Goal: Information Seeking & Learning: Stay updated

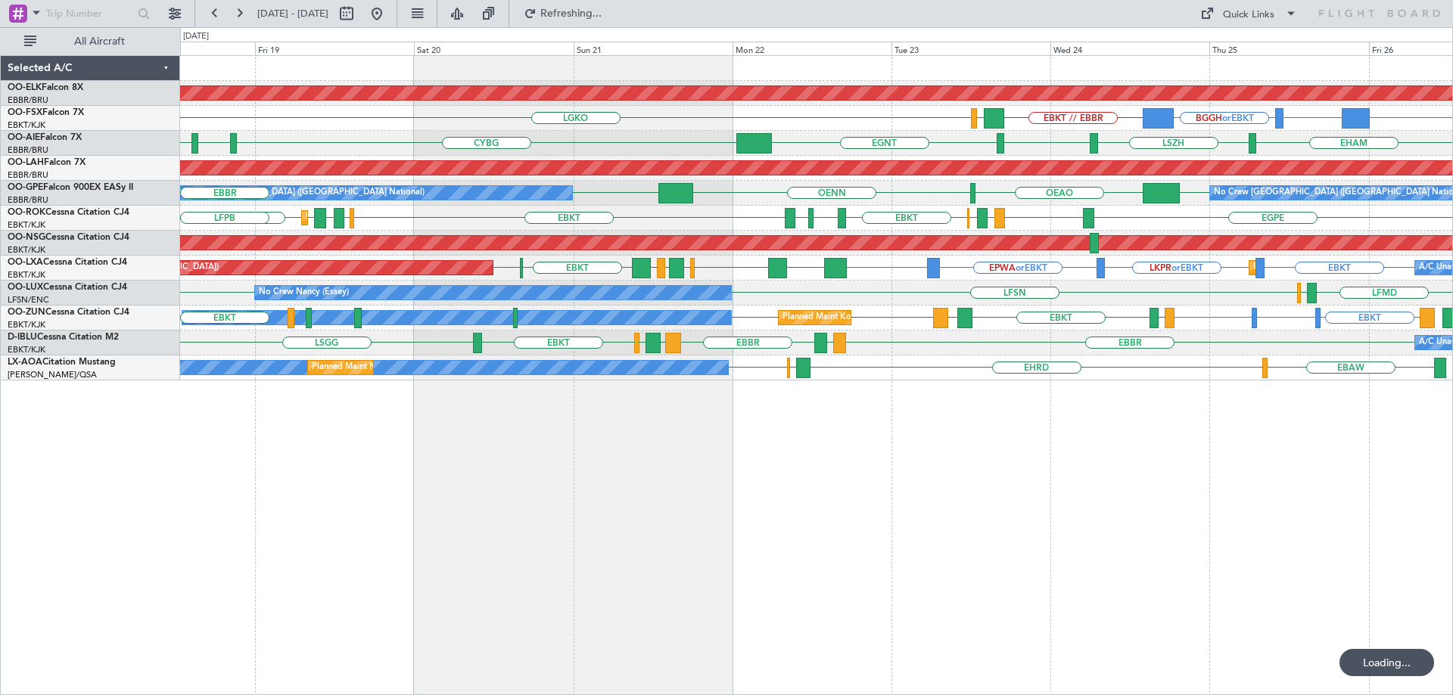
click at [562, 327] on div "Planned Maint Kortrijk-[GEOGRAPHIC_DATA] EBBR or EBKT BGBW or EBKT BGGH or EBKT…" at bounding box center [816, 218] width 1272 height 325
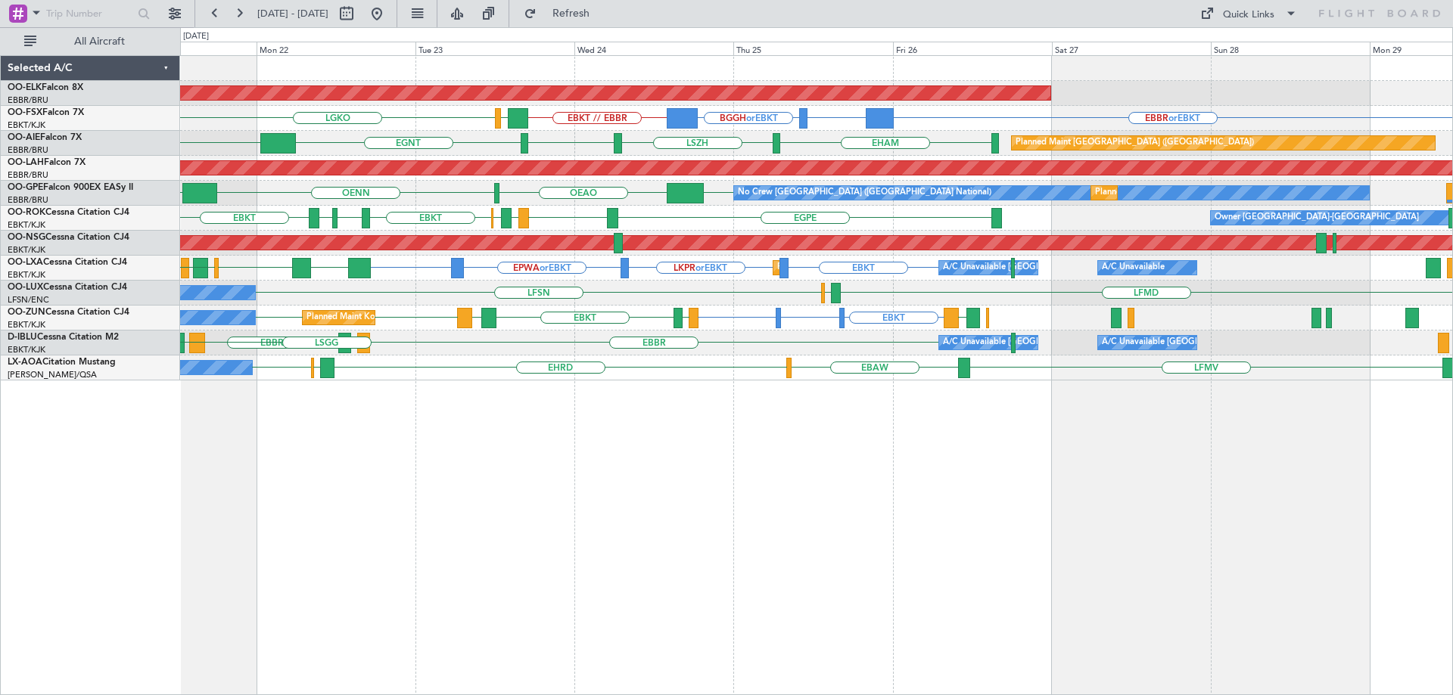
click at [1345, 314] on div "EDDG or EBKT EBKT EBKT LFMN EBKT LEPA EBKT EBKT [PERSON_NAME] Planned Maint [GE…" at bounding box center [816, 318] width 1272 height 25
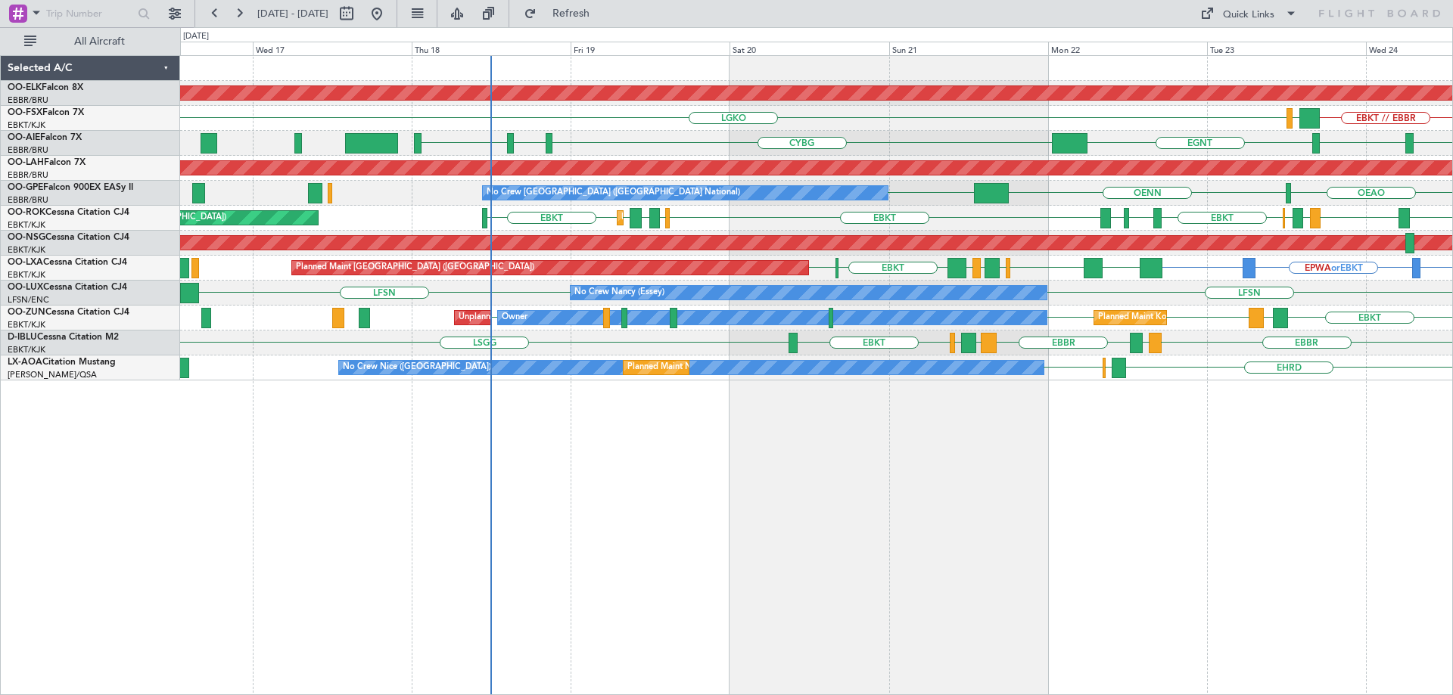
click at [1216, 307] on div "EBKT LEPA EBKT EBKT Planned Maint [GEOGRAPHIC_DATA]-[GEOGRAPHIC_DATA] Owner EBK…" at bounding box center [816, 318] width 1272 height 25
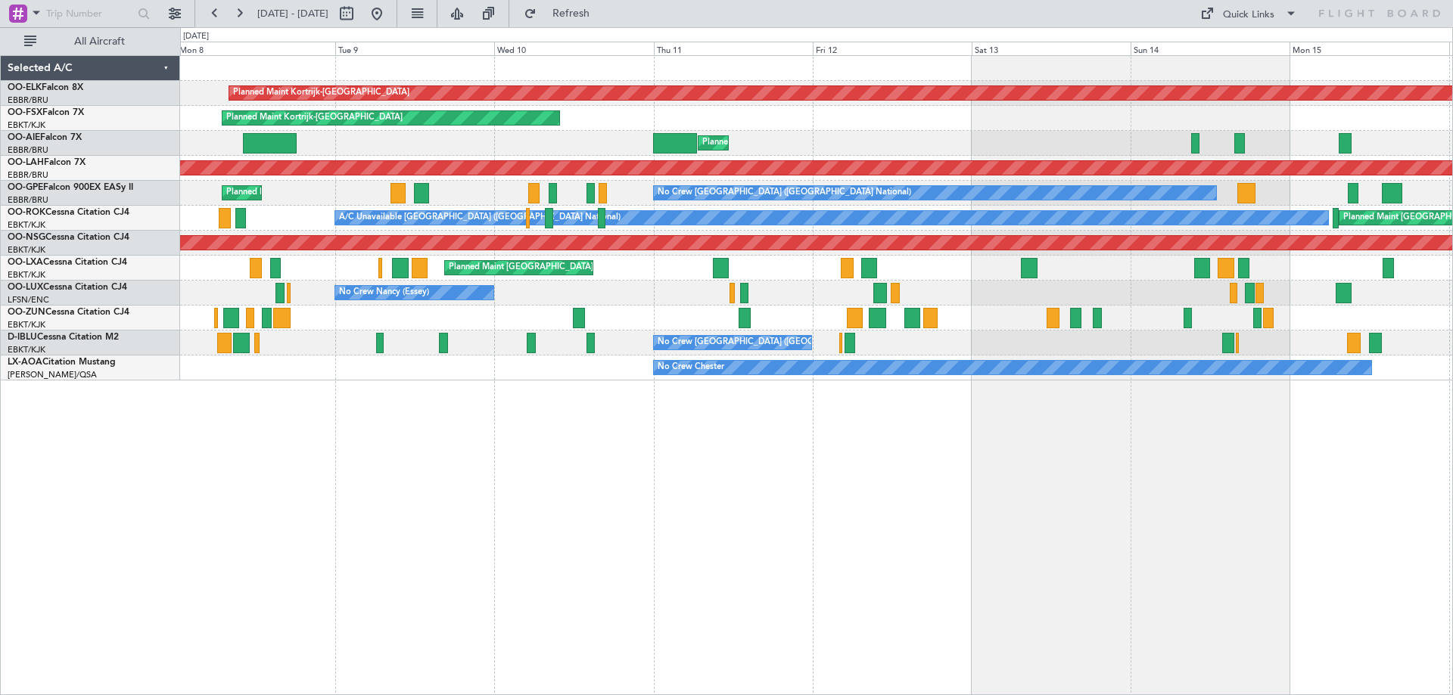
click at [1062, 328] on div at bounding box center [816, 318] width 1272 height 25
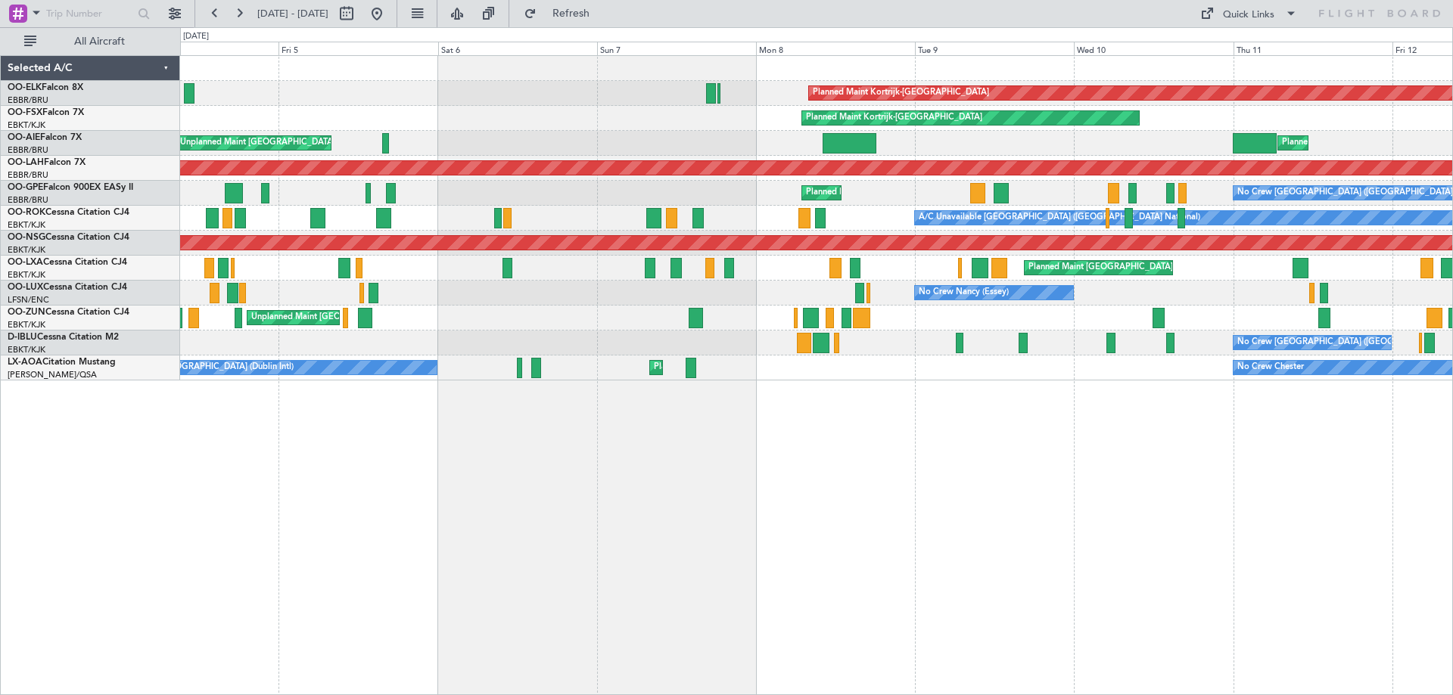
click at [1085, 317] on div "Unplanned Maint [GEOGRAPHIC_DATA] ([GEOGRAPHIC_DATA])" at bounding box center [816, 318] width 1272 height 25
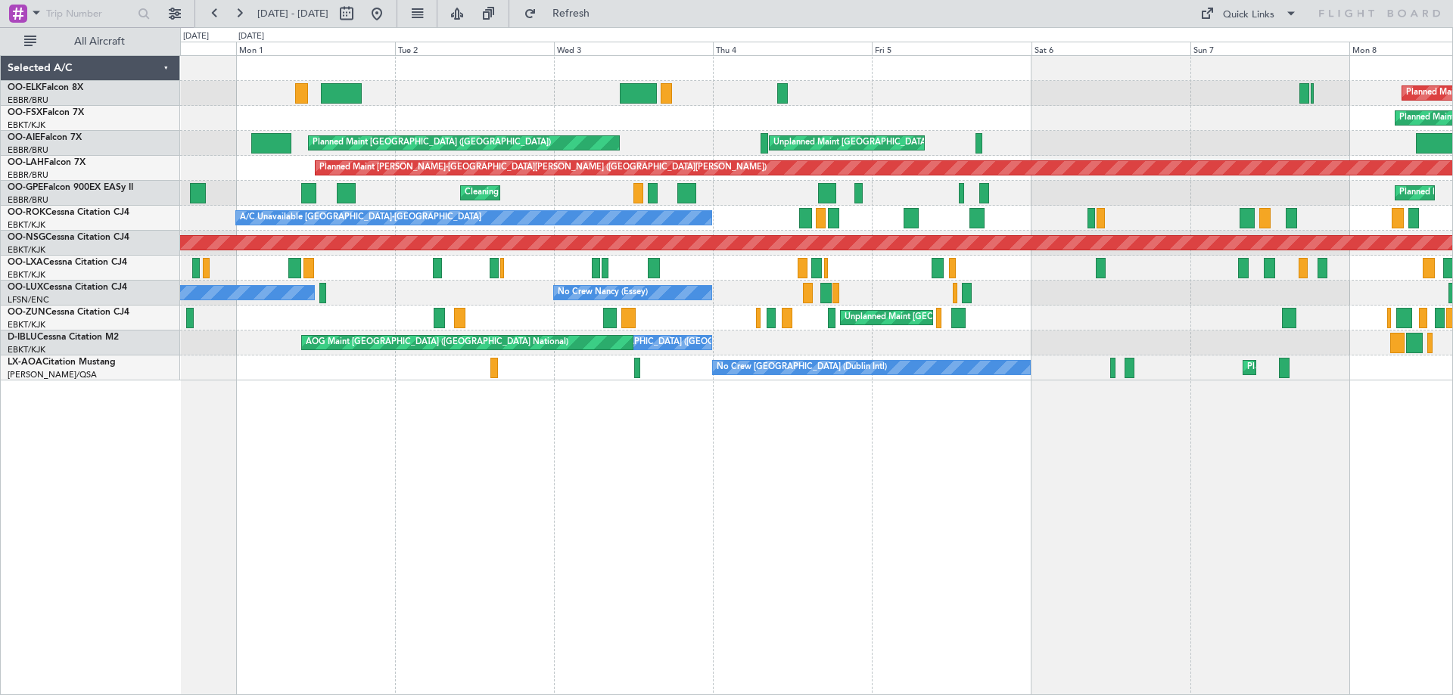
click at [1085, 316] on div "Unplanned Maint Paris (Le Bourget)" at bounding box center [816, 318] width 1272 height 25
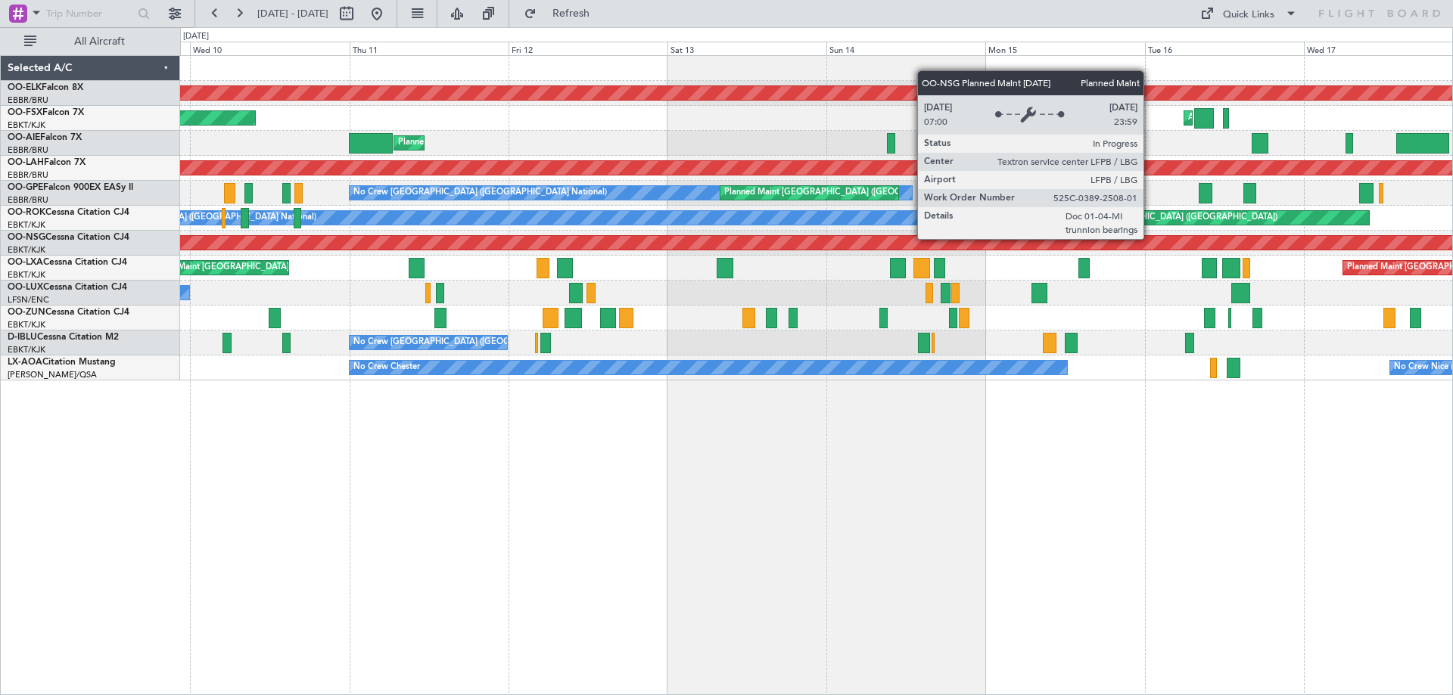
click at [445, 249] on div "Planned Maint [GEOGRAPHIC_DATA] ([GEOGRAPHIC_DATA])" at bounding box center [816, 243] width 3815 height 14
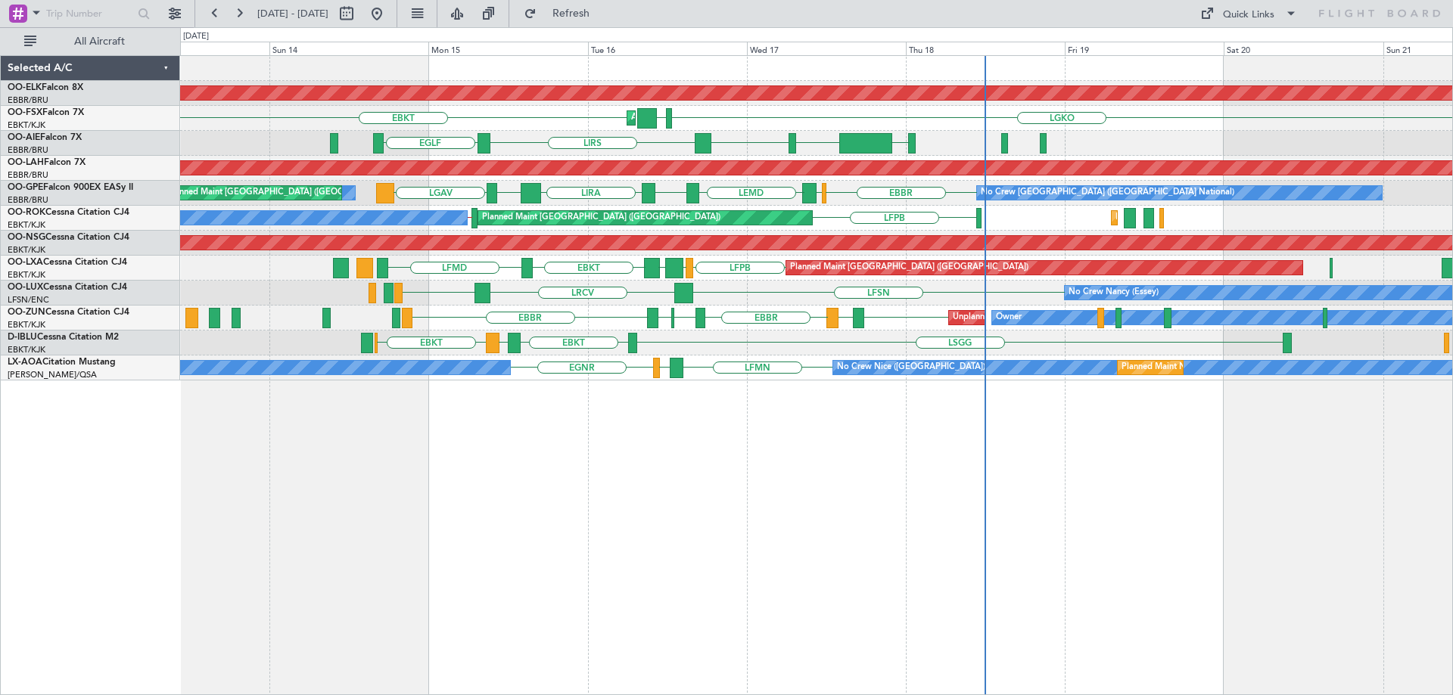
click at [354, 209] on div "Planned Maint Kortrijk-Wevelgem AOG Maint Kortrijk-Wevelgem LGKO LGAV LGAV EBKT…" at bounding box center [816, 218] width 1272 height 325
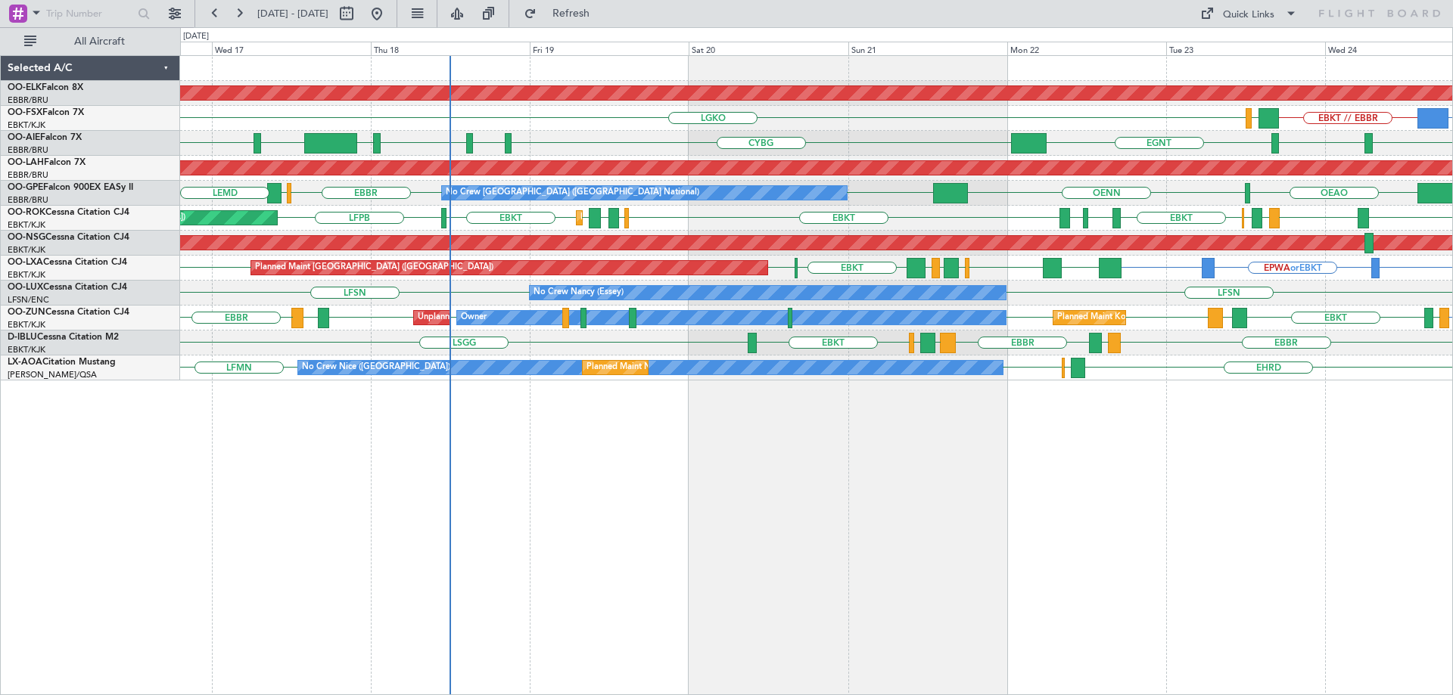
click at [619, 279] on div "Planned Maint Paris (Le Bourget) LKPR or EBKT EPWA or EBKT EBKT LRIA EBKT EGGW …" at bounding box center [816, 268] width 1272 height 25
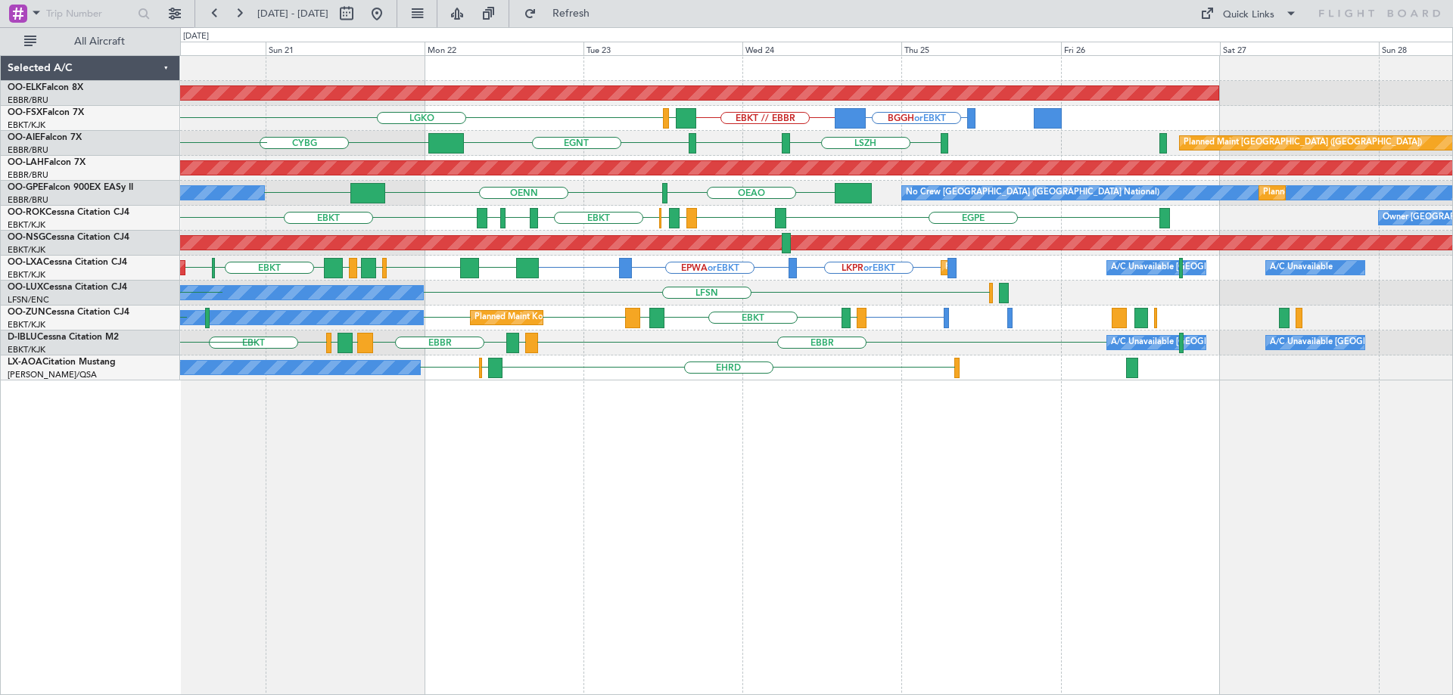
click at [606, 290] on div "Planned Maint Kortrijk-Wevelgem BGGH or EBKT EBKT // EBBR LGAV LGKO LSZH EGLF E…" at bounding box center [816, 218] width 1272 height 325
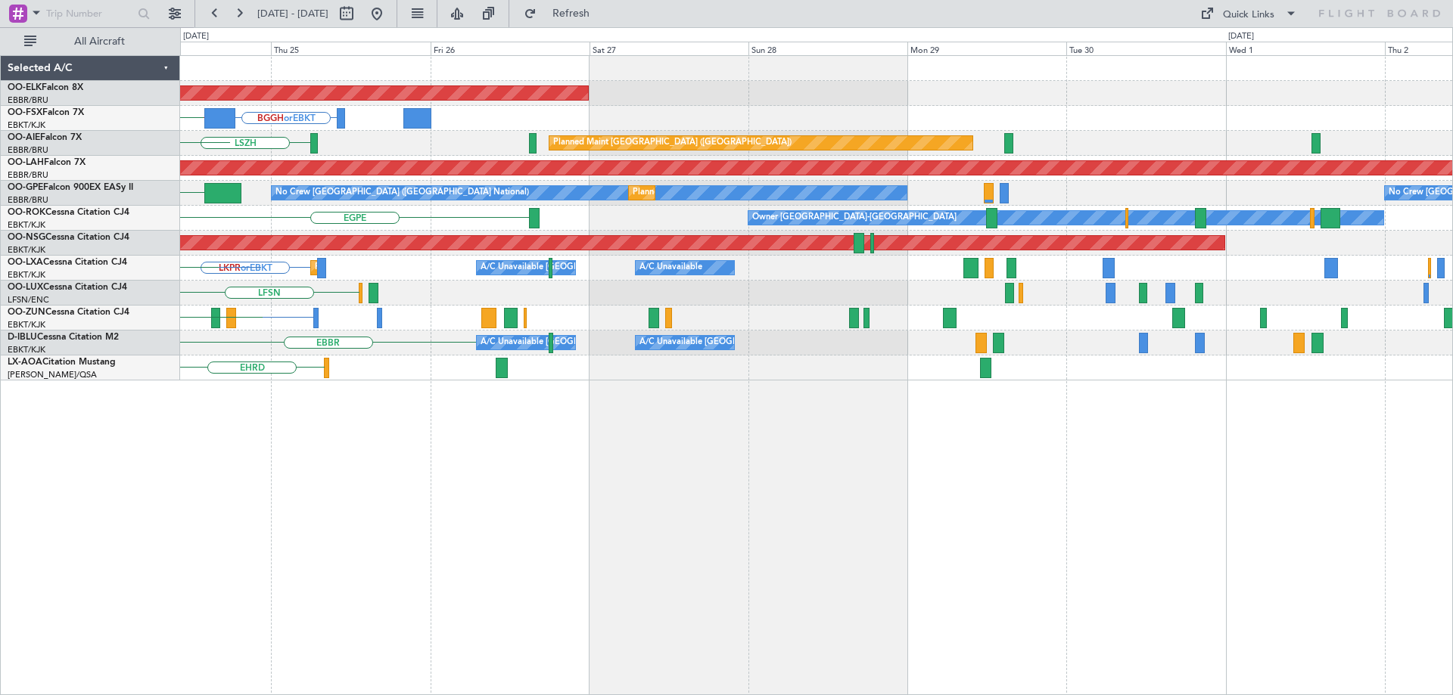
click at [555, 300] on div "LFSN" at bounding box center [816, 293] width 1272 height 25
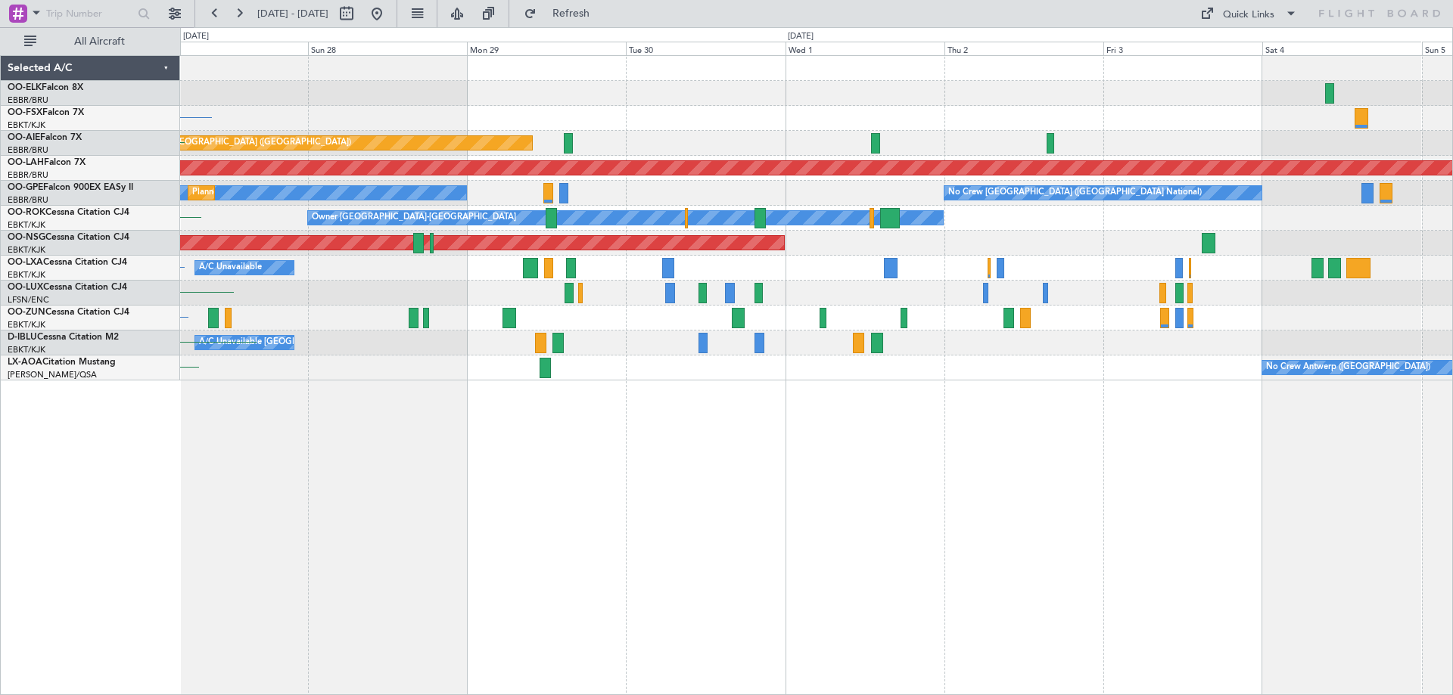
click at [503, 303] on div "LFSN" at bounding box center [816, 293] width 1272 height 25
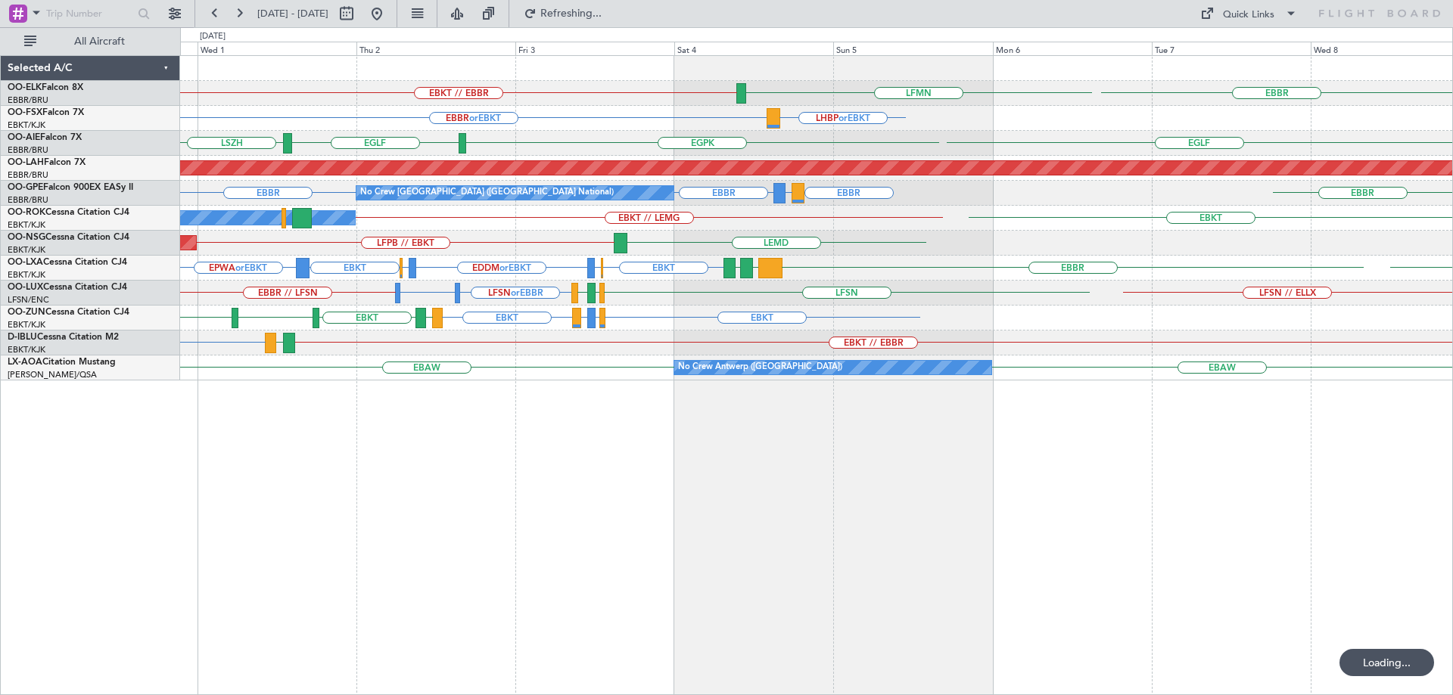
click at [1452, 285] on html "30 Sep 2025 - 08 Oct 2025 Refreshing... Quick Links All Aircraft EBKT // EBBR L…" at bounding box center [726, 347] width 1453 height 695
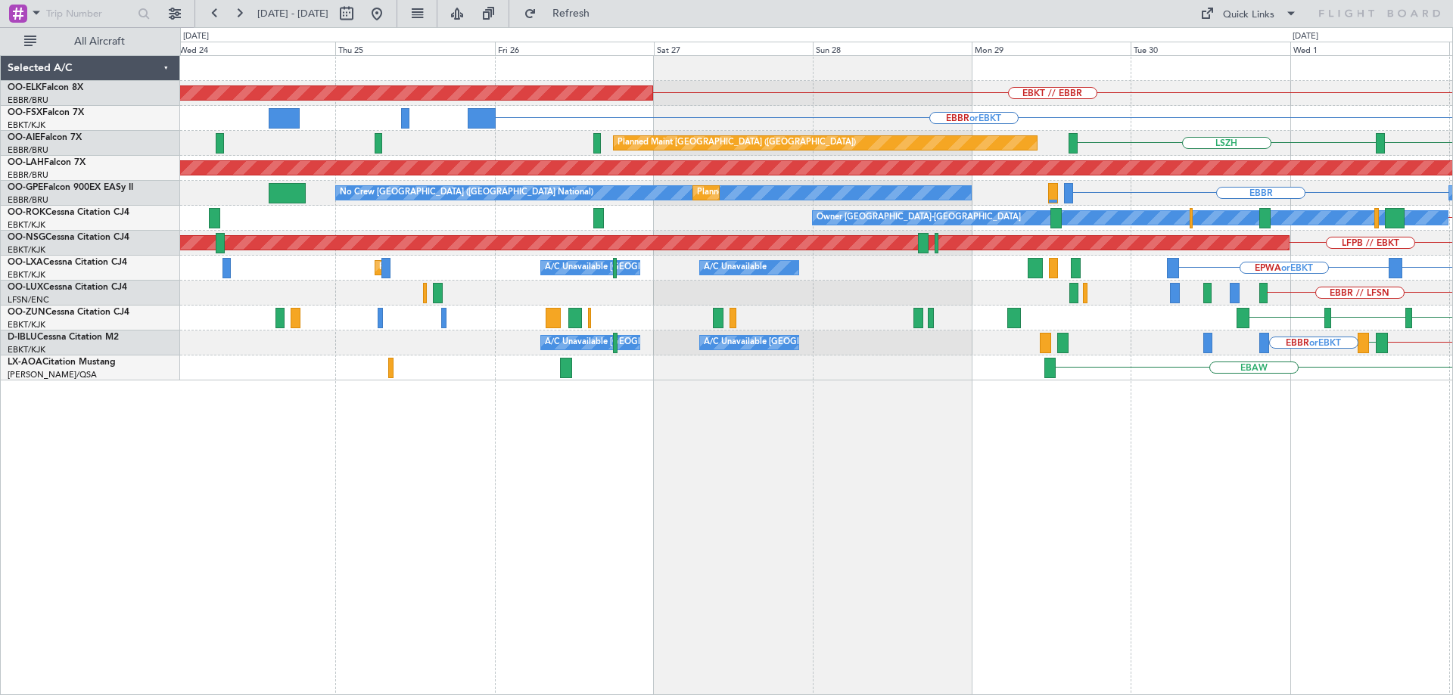
click at [1405, 272] on div "EPWA or EBKT EBKT A/C Unavailable A/C Unavailable Brussels (Brussels National) …" at bounding box center [816, 268] width 1272 height 25
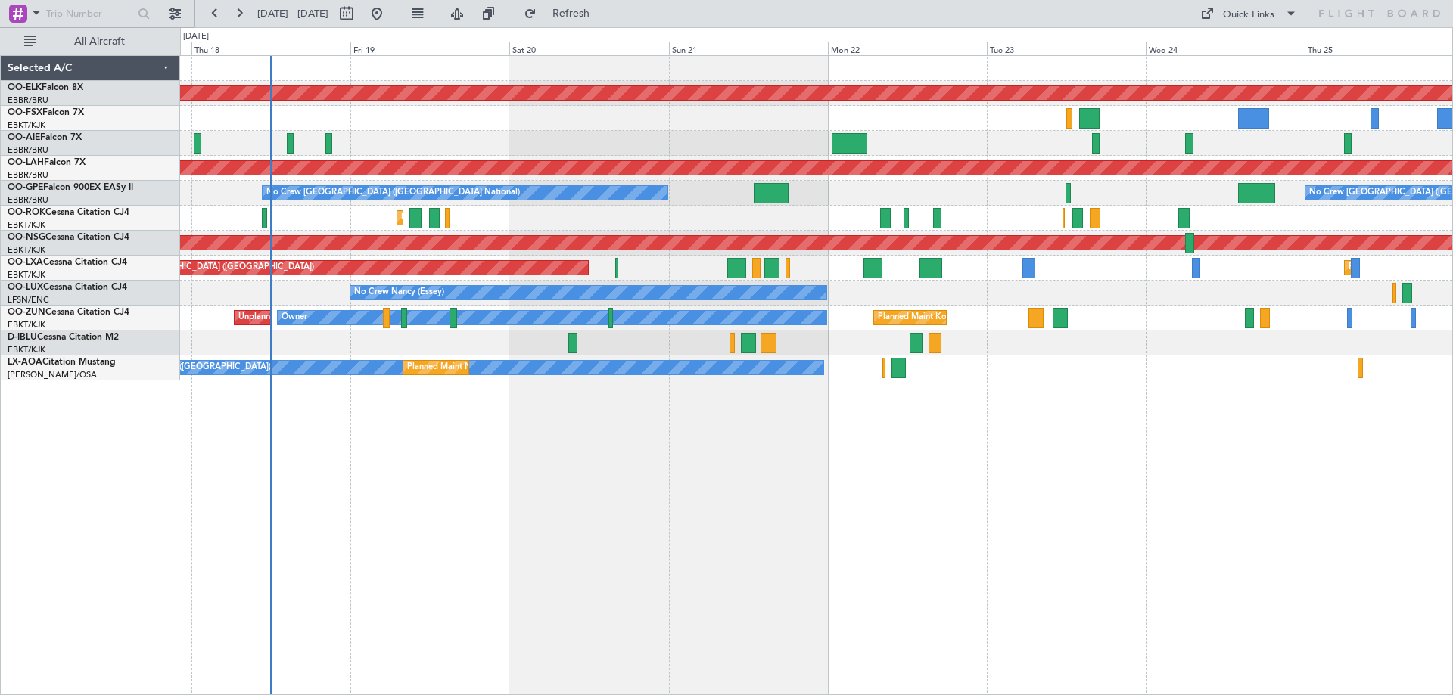
click at [1165, 263] on div "Planned Maint Kortrijk-Wevelgem Planned Maint Paris (Le Bourget) A/C Unavailabl…" at bounding box center [816, 268] width 1272 height 25
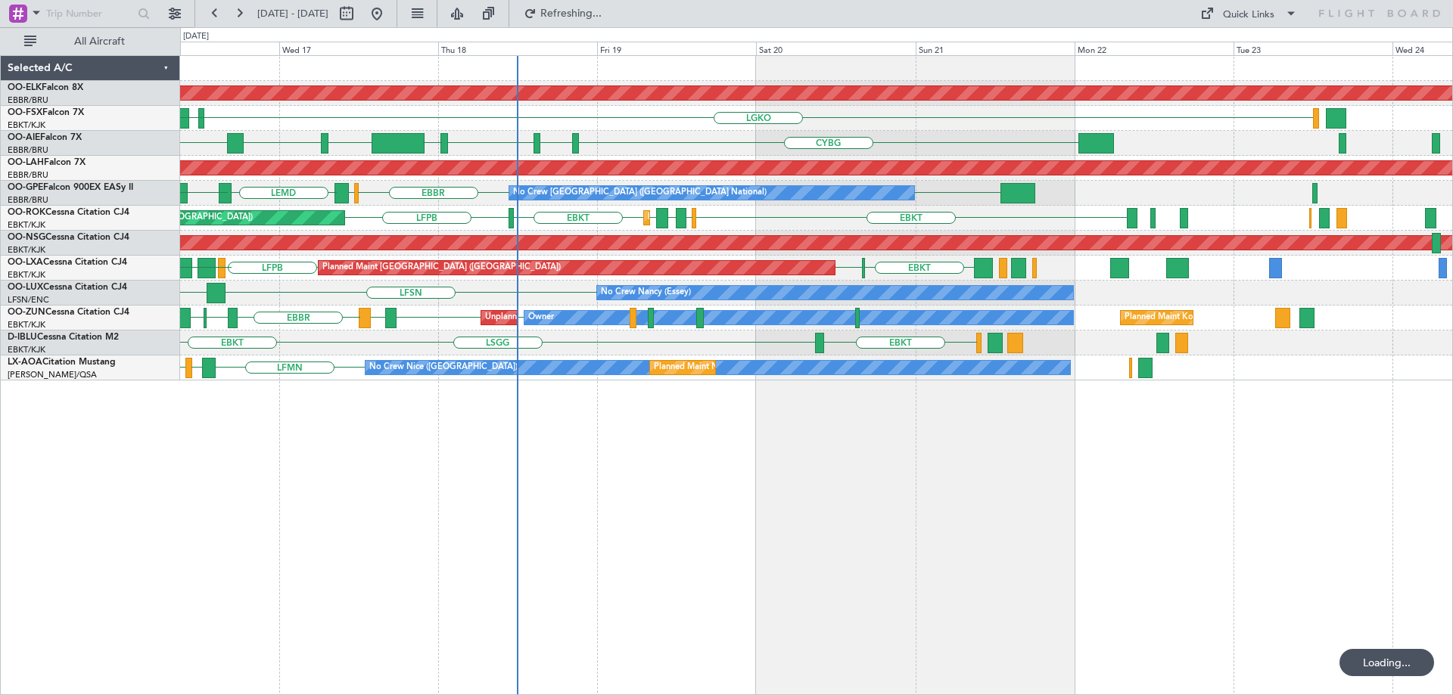
click at [485, 283] on div "Planned Maint Kortrijk-Wevelgem LGKO LGAV LGAV AOG Maint Kortrijk-Wevelgem EBKT…" at bounding box center [816, 218] width 1272 height 325
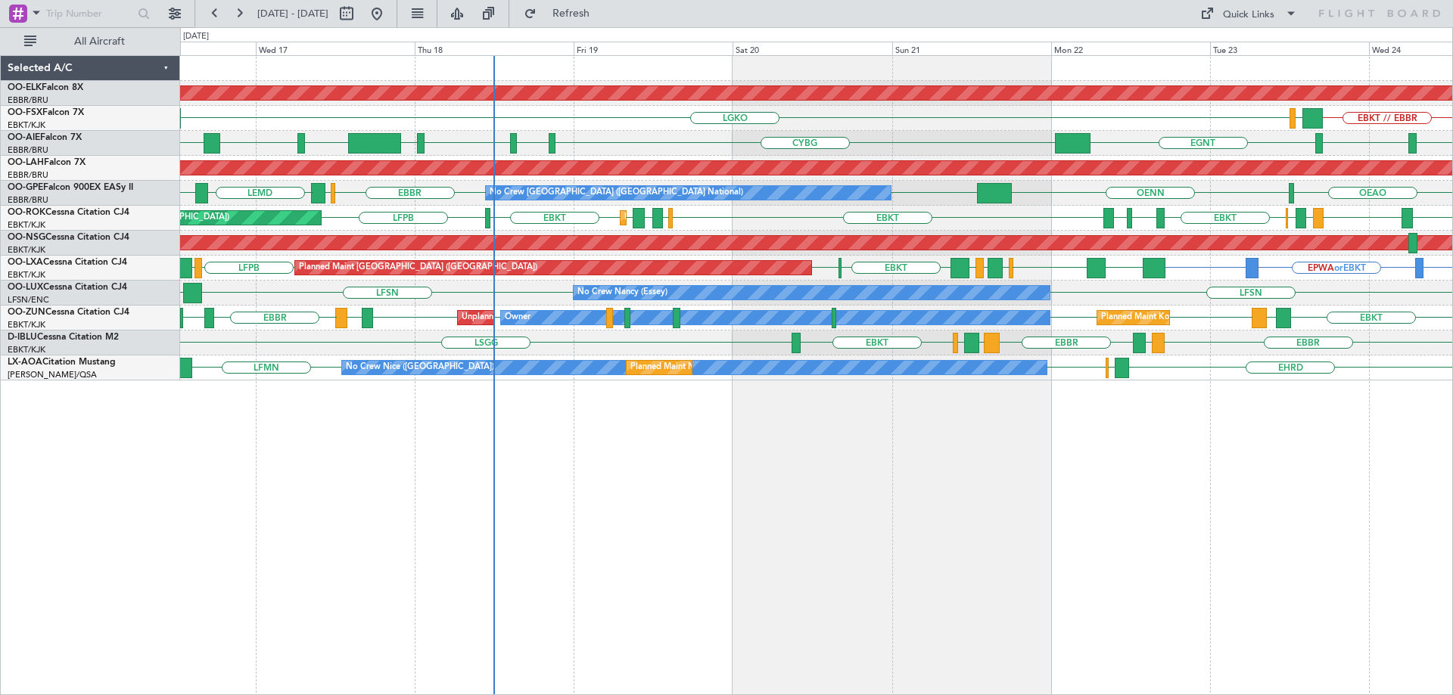
click at [1360, 337] on div "EBBR LIRQ EBBR ENAL EGKB EBKT LSGG A/C Unavailable Brussels (Brussels National)" at bounding box center [816, 343] width 1272 height 25
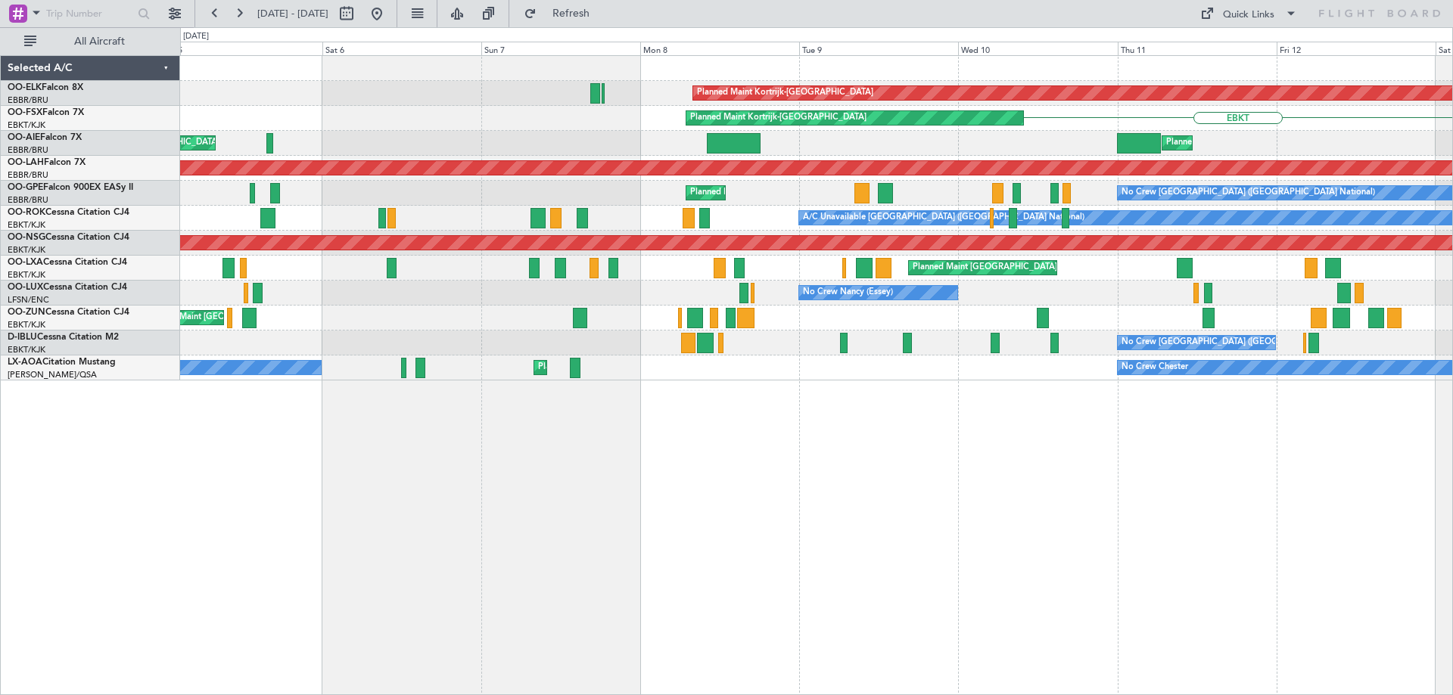
click at [959, 311] on div "Unplanned Maint Paris (Le Bourget) EBBR" at bounding box center [816, 318] width 1272 height 25
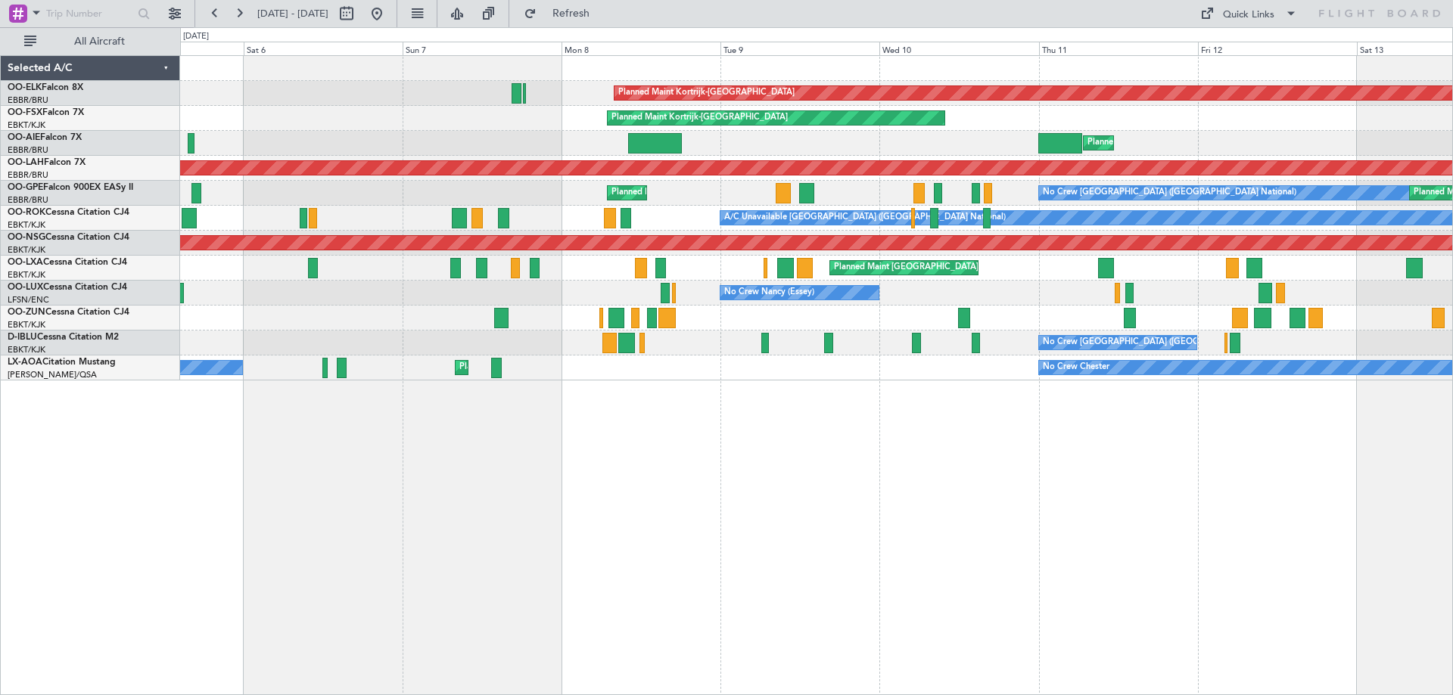
click at [413, 333] on div "Planned Maint Kortrijk-Wevelgem Planned Maint Kortrijk-Wevelgem Planned Maint L…" at bounding box center [816, 218] width 1272 height 325
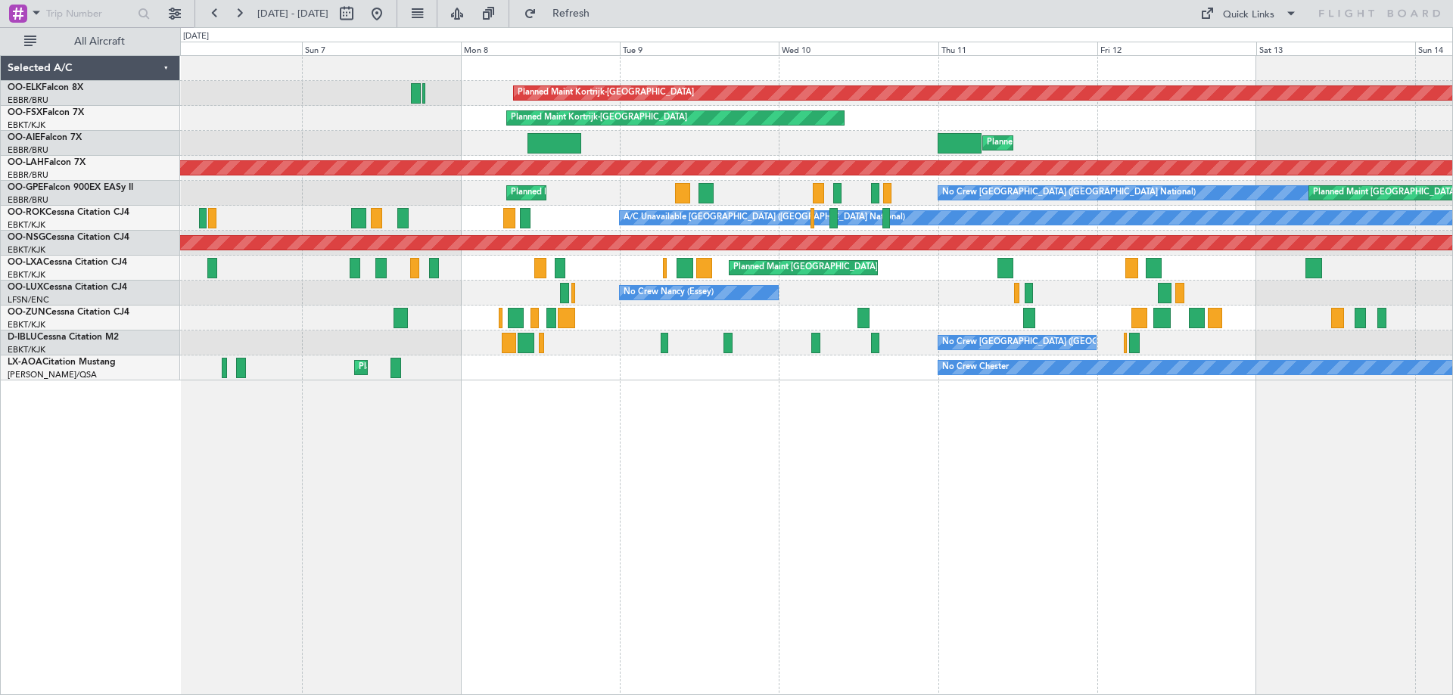
click at [439, 309] on div "Planned Maint Kortrijk-Wevelgem Planned Maint Kortrijk-Wevelgem Planned Maint L…" at bounding box center [816, 218] width 1272 height 325
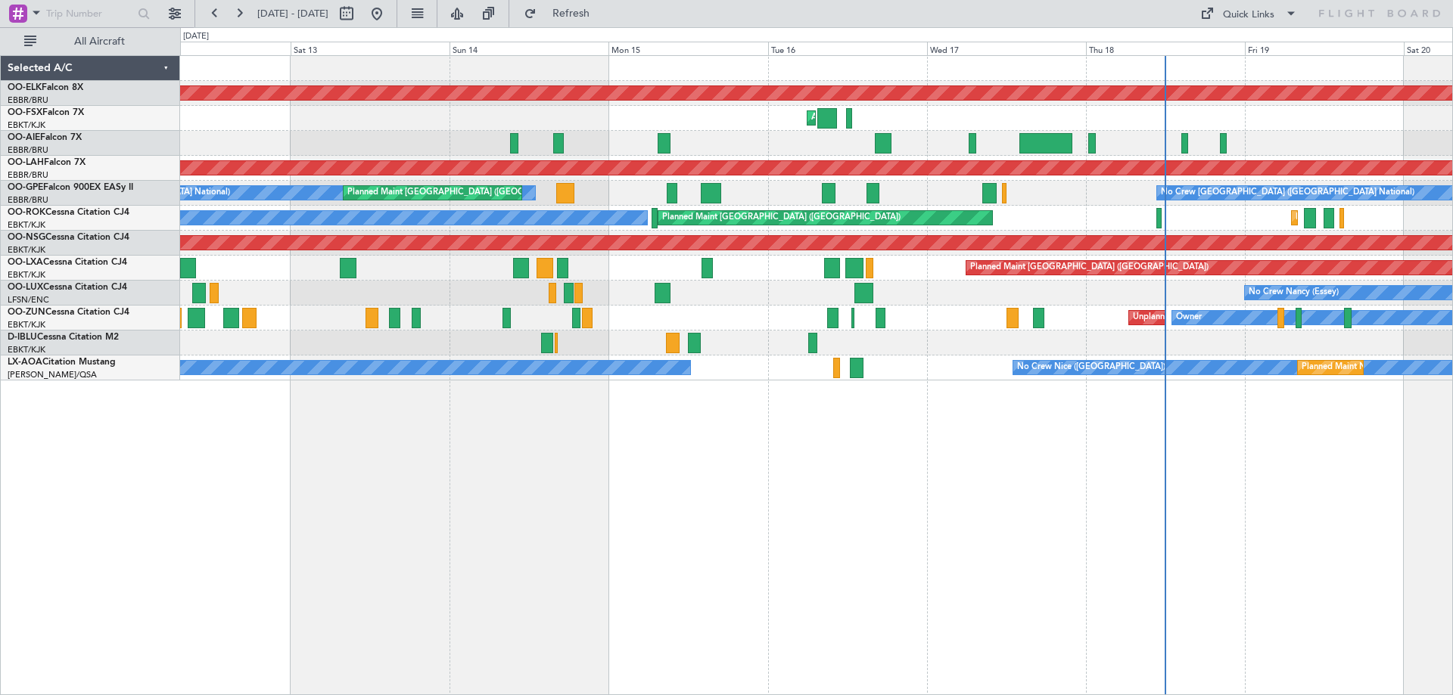
click at [593, 323] on div "Planned Maint Kortrijk-Wevelgem AOG Maint Kortrijk-Wevelgem Planned Maint Kortr…" at bounding box center [816, 218] width 1272 height 325
click at [356, 331] on div "Planned Maint Kortrijk-Wevelgem AOG Maint Kortrijk-Wevelgem Planned Maint Kortr…" at bounding box center [816, 218] width 1272 height 325
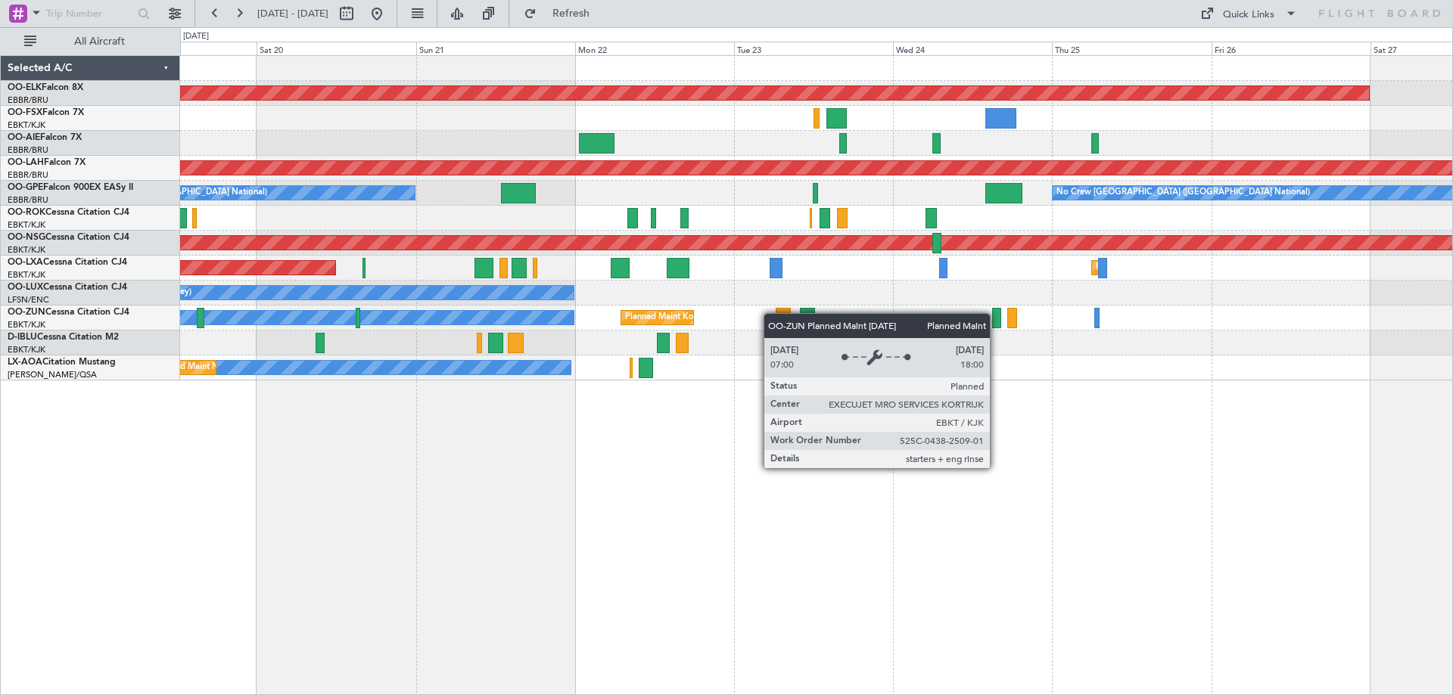
click at [671, 316] on div "Planned Maint Kortrijk-Wevelgem Planned Maint Alton-st Louis (St Louis Regl) No…" at bounding box center [816, 218] width 1272 height 325
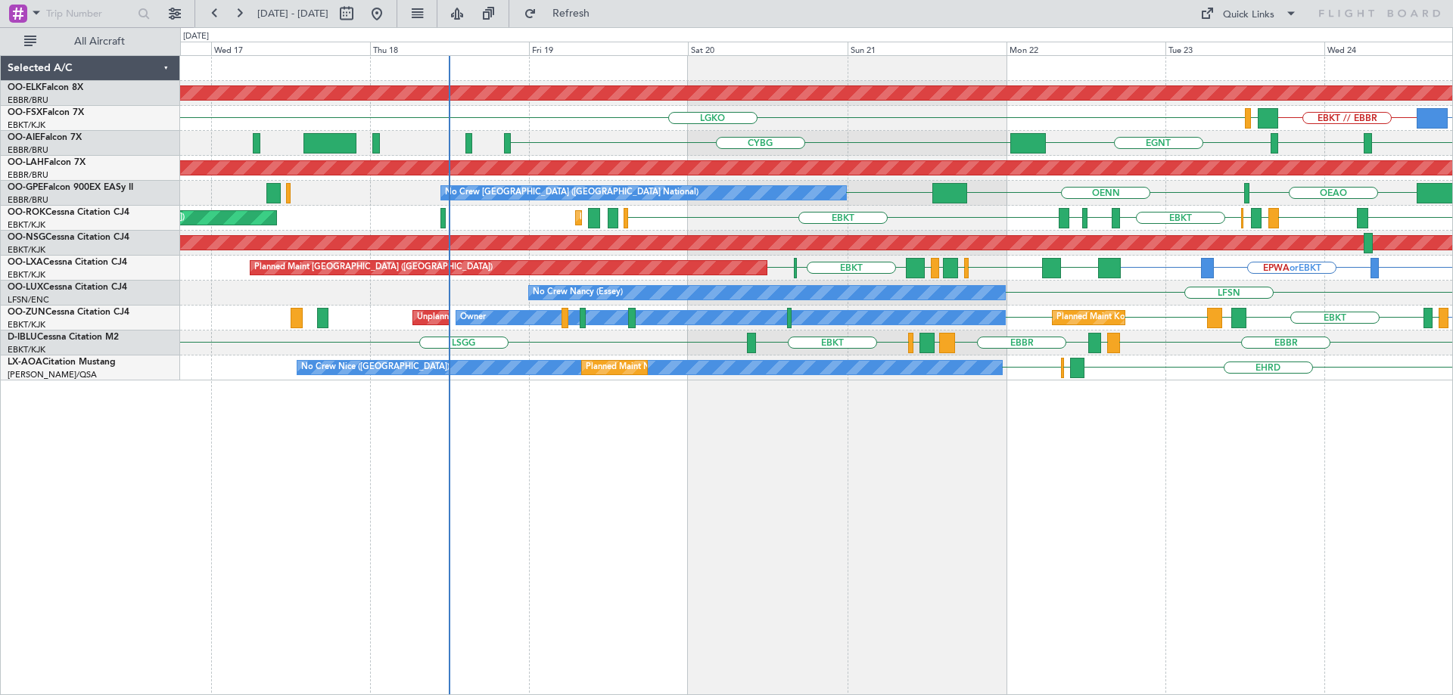
click at [1037, 373] on div "EHRD LFMD LFMN No Crew Nice (Côte d'Azur Airport) Planned Maint Nice (Côte d'Az…" at bounding box center [816, 368] width 1272 height 25
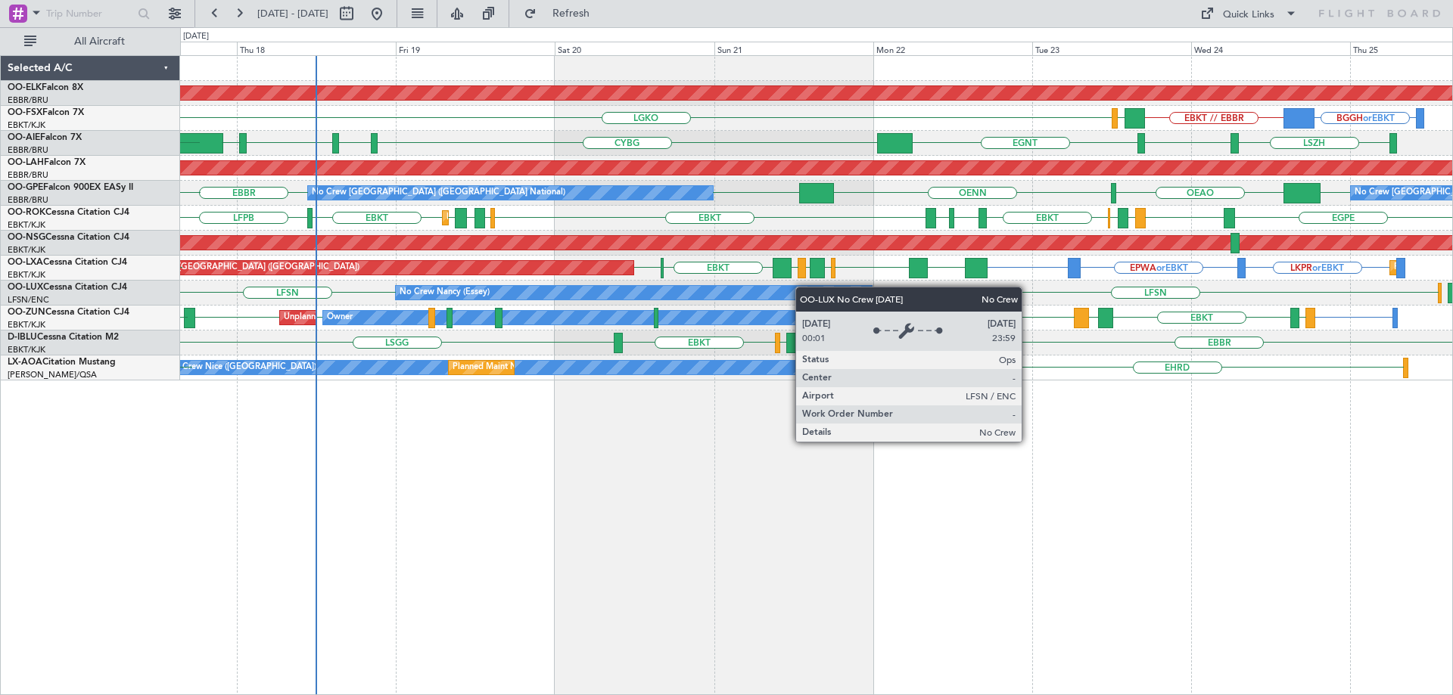
click at [795, 287] on div "Planned Maint Kortrijk-Wevelgem BGGH or EBKT EBKT // EBBR LGAV LGKO AOG Maint K…" at bounding box center [816, 218] width 1272 height 325
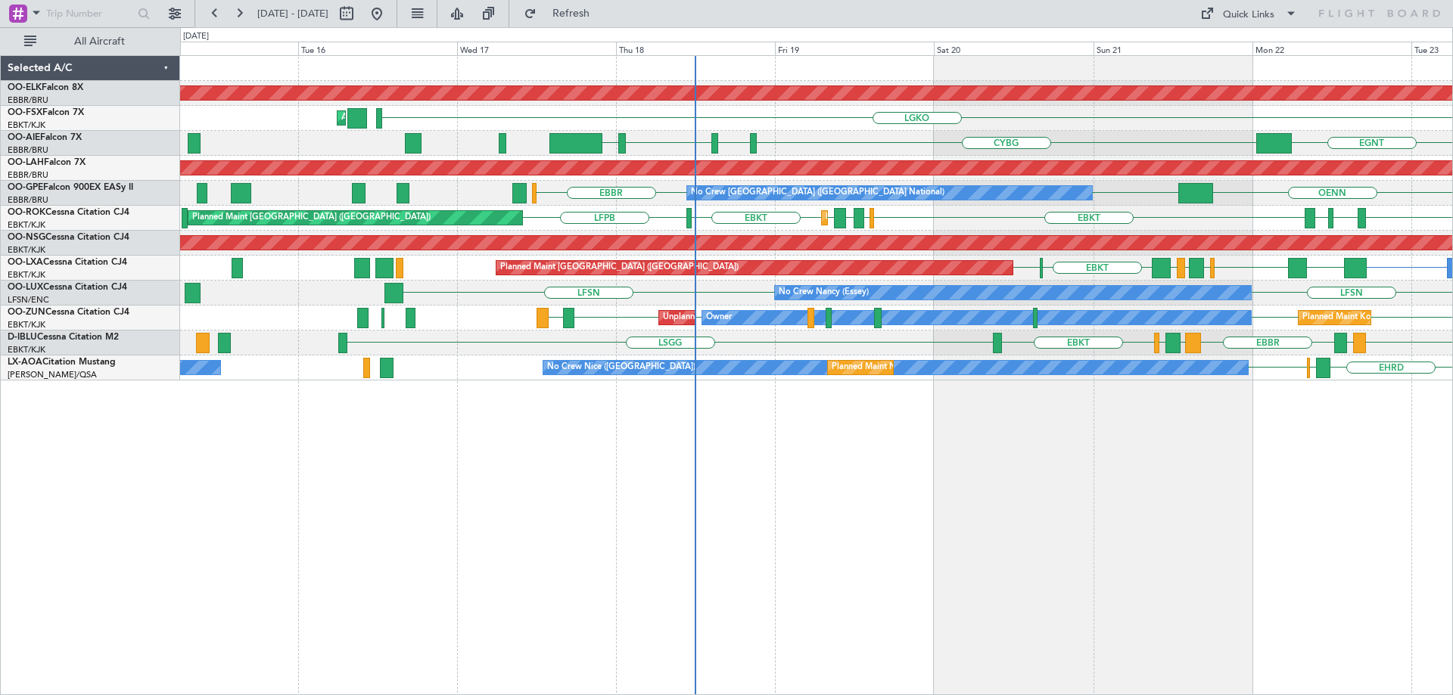
click at [617, 253] on div "Planned Maint Kortrijk-Wevelgem LGKO AOG Maint Kortrijk-Wevelgem LGAV EBKT // E…" at bounding box center [816, 218] width 1272 height 325
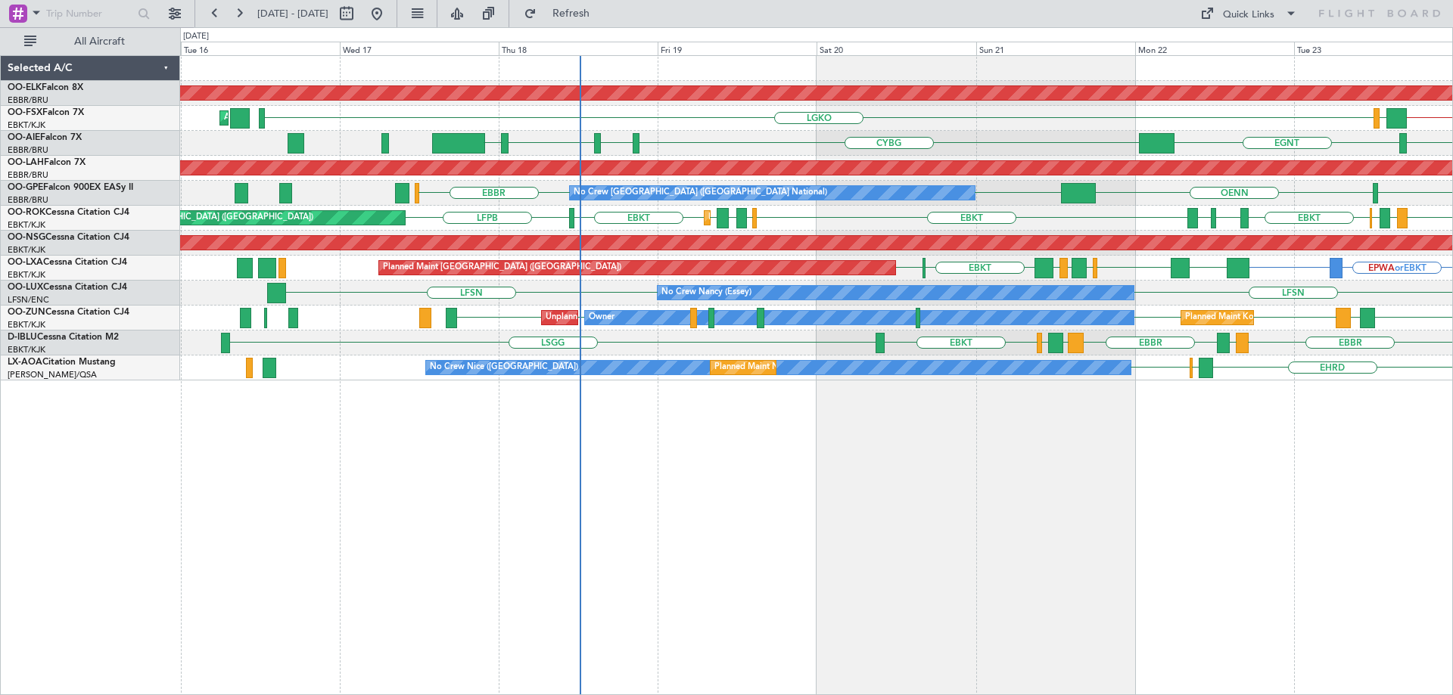
click at [1312, 357] on div "Planned Maint Kortrijk-Wevelgem EBKT // EBBR LGKO LGAV AOG Maint Kortrijk-Wevel…" at bounding box center [816, 218] width 1272 height 325
click at [1264, 300] on div "No Crew Nancy (Essey) LFSN LRCV LFSN" at bounding box center [816, 293] width 1272 height 25
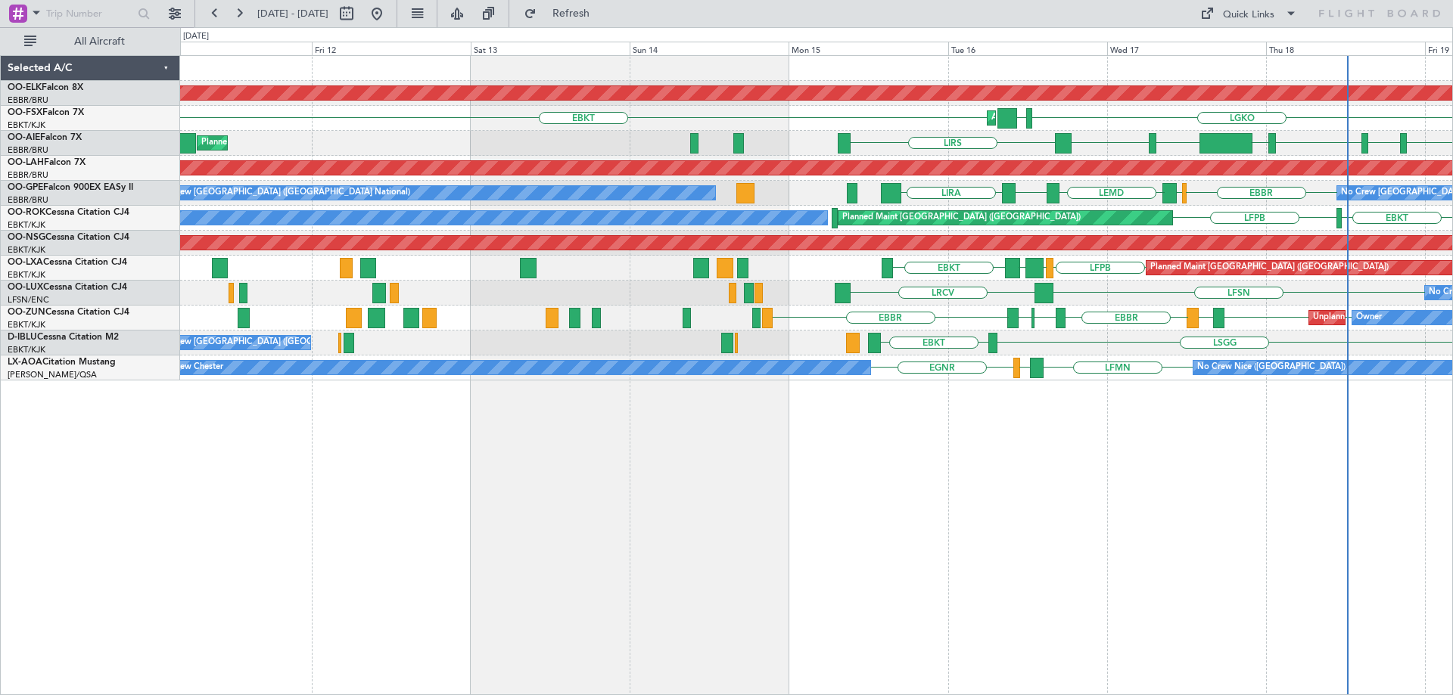
click at [1342, 302] on div "No Crew Nancy (Essey) LFSN LRCV No Crew Nancy (Essey)" at bounding box center [816, 293] width 1272 height 25
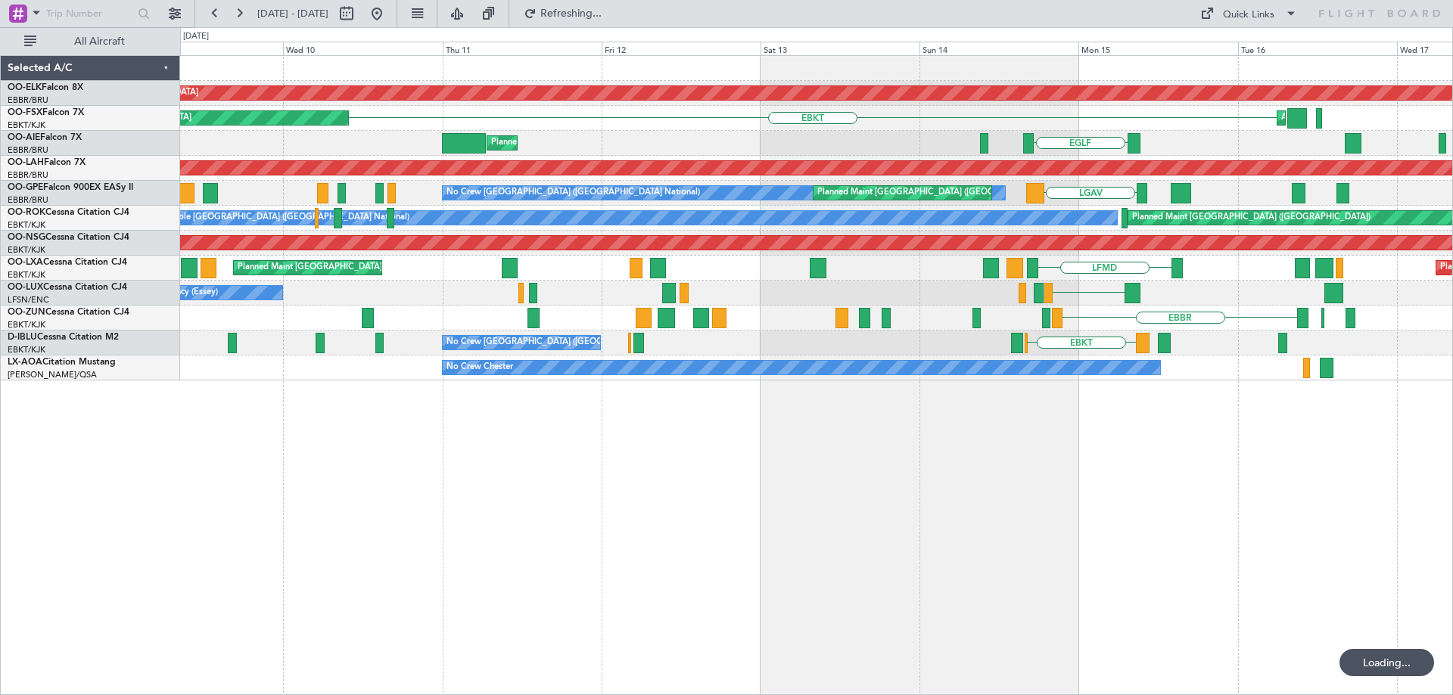
click at [579, 278] on div "Planned Maint Kortrijk-Wevelgem EBKT Planned Maint Kortrijk-Wevelgem AOG Maint …" at bounding box center [816, 218] width 1272 height 325
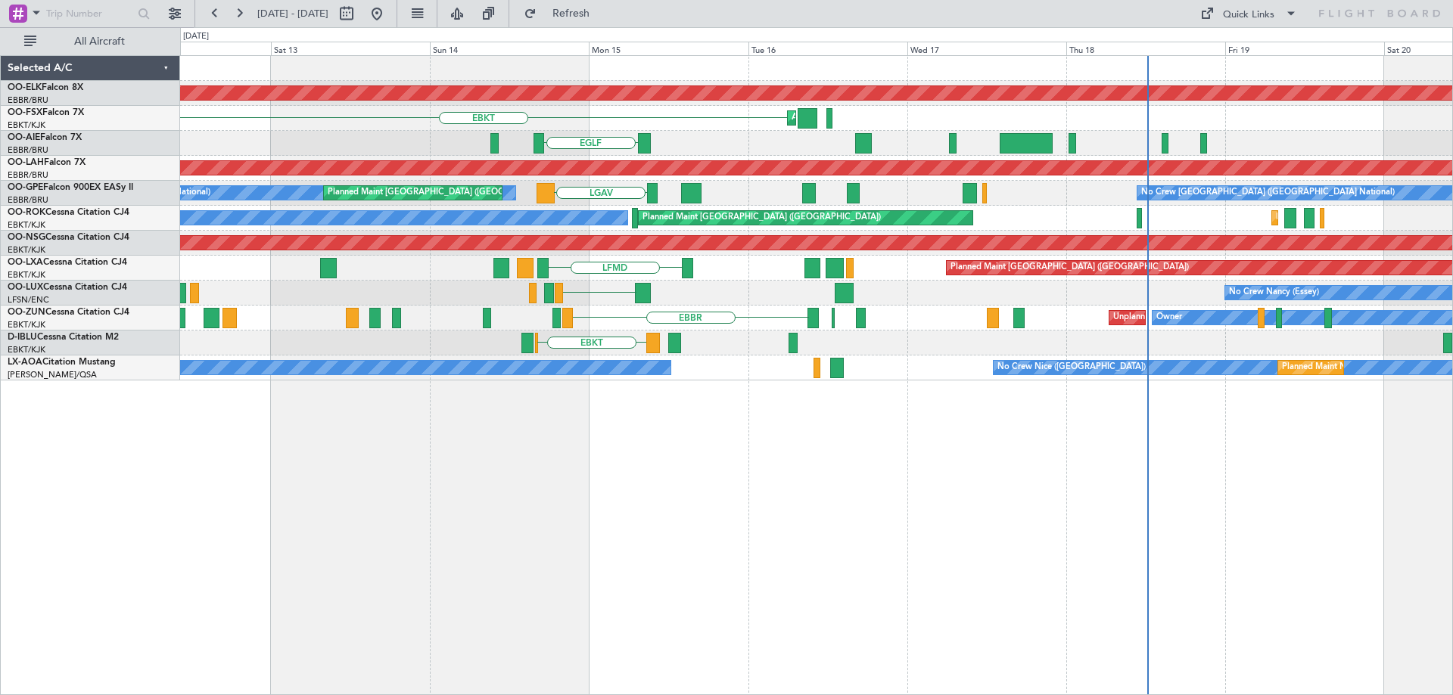
click at [707, 276] on div "LFMD Planned Maint Paris (Le Bourget) Planned Maint Brussels (Brussels National)" at bounding box center [816, 268] width 1272 height 25
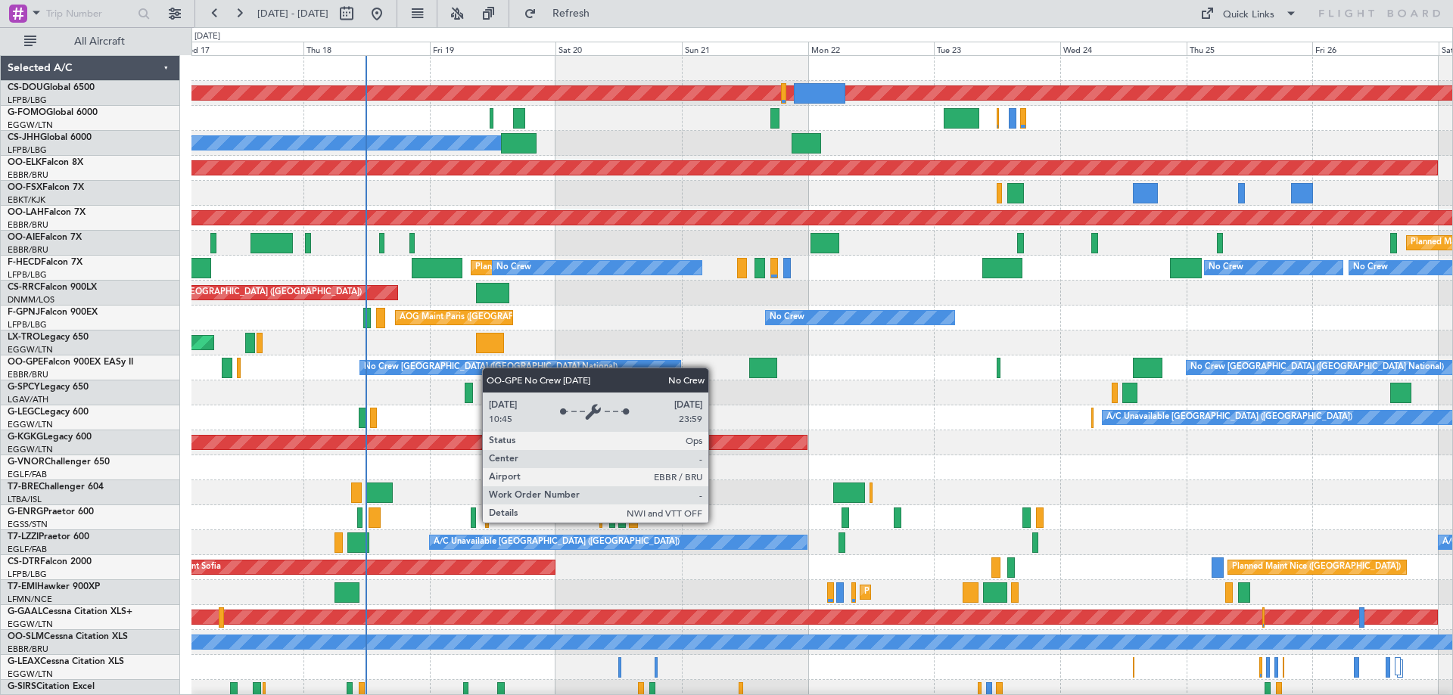
click at [443, 368] on div "Planned Maint London (Biggin Hill) Planned Maint Paris (Le Bourget) Owner Plann…" at bounding box center [821, 493] width 1261 height 874
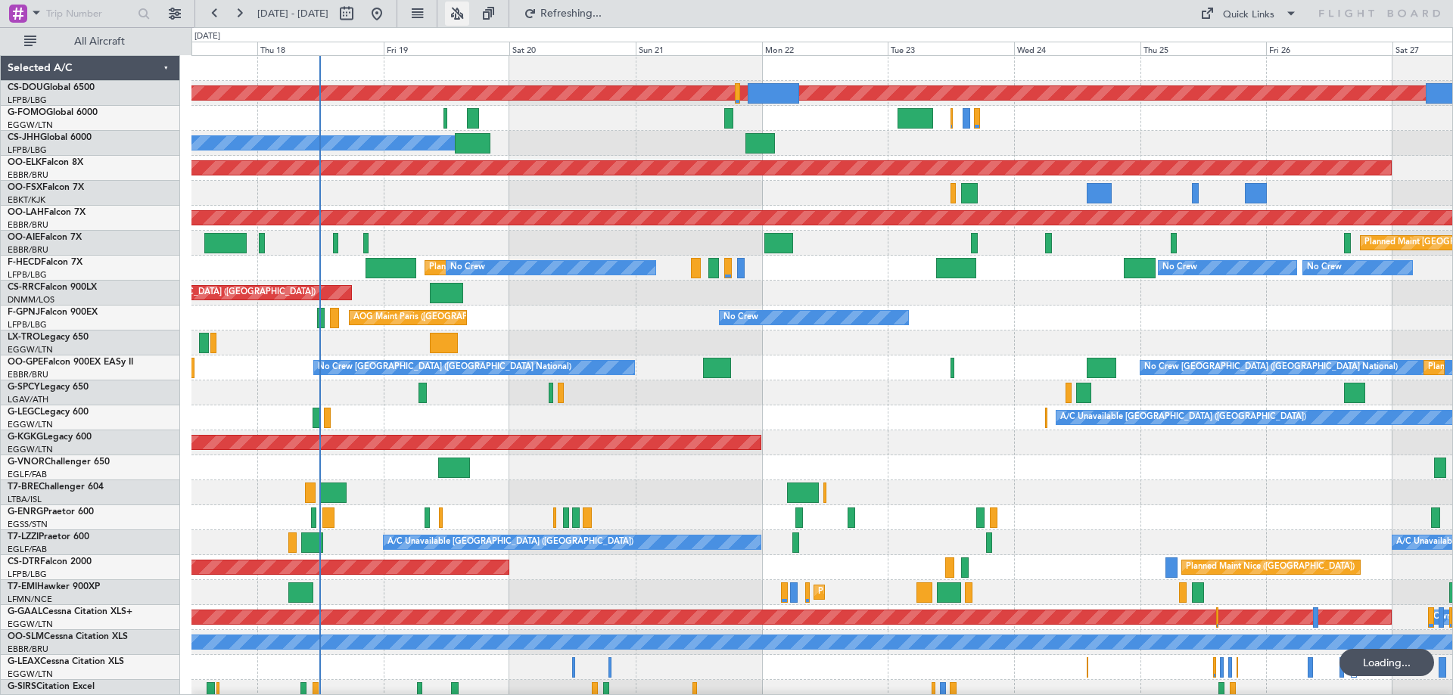
click at [469, 8] on button at bounding box center [457, 14] width 24 height 24
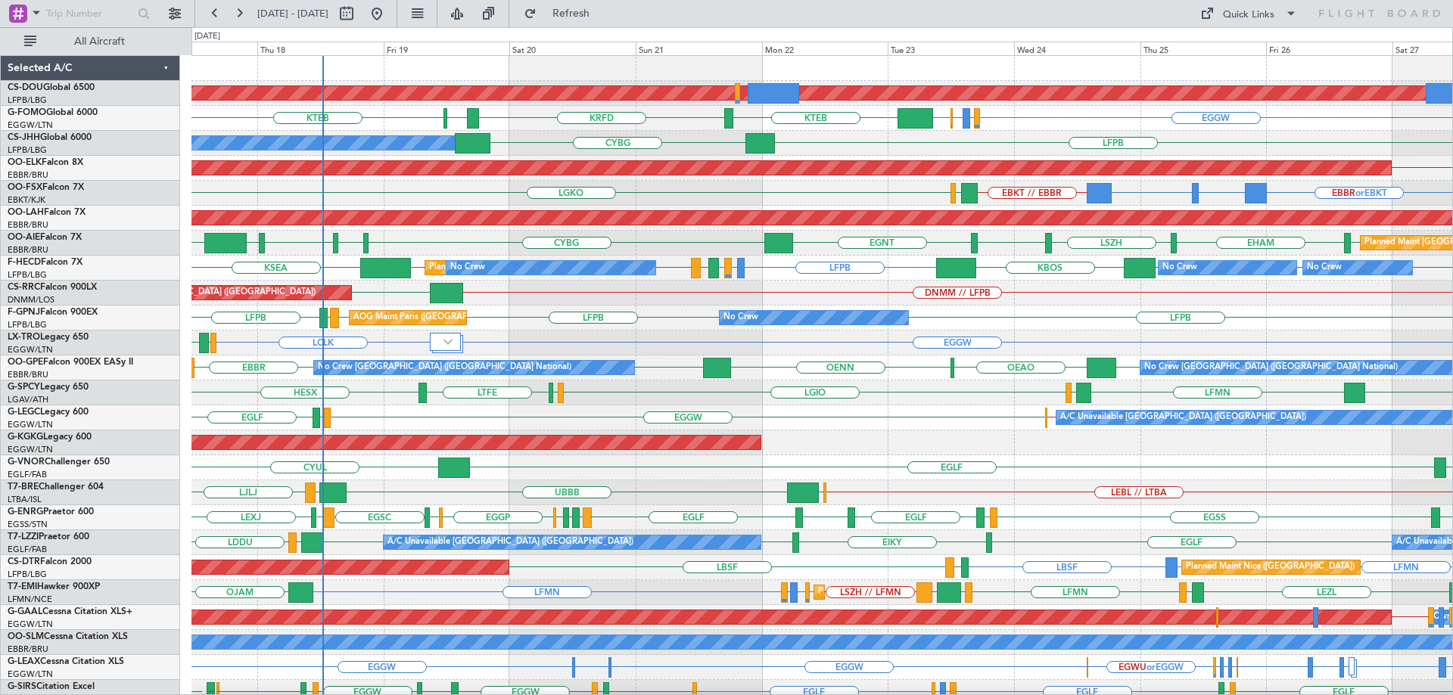
click at [739, 163] on div "Planned Maint London ([GEOGRAPHIC_DATA]) EGGW EGPD or EGGW EGWU or EGGW EGGW KR…" at bounding box center [821, 493] width 1261 height 874
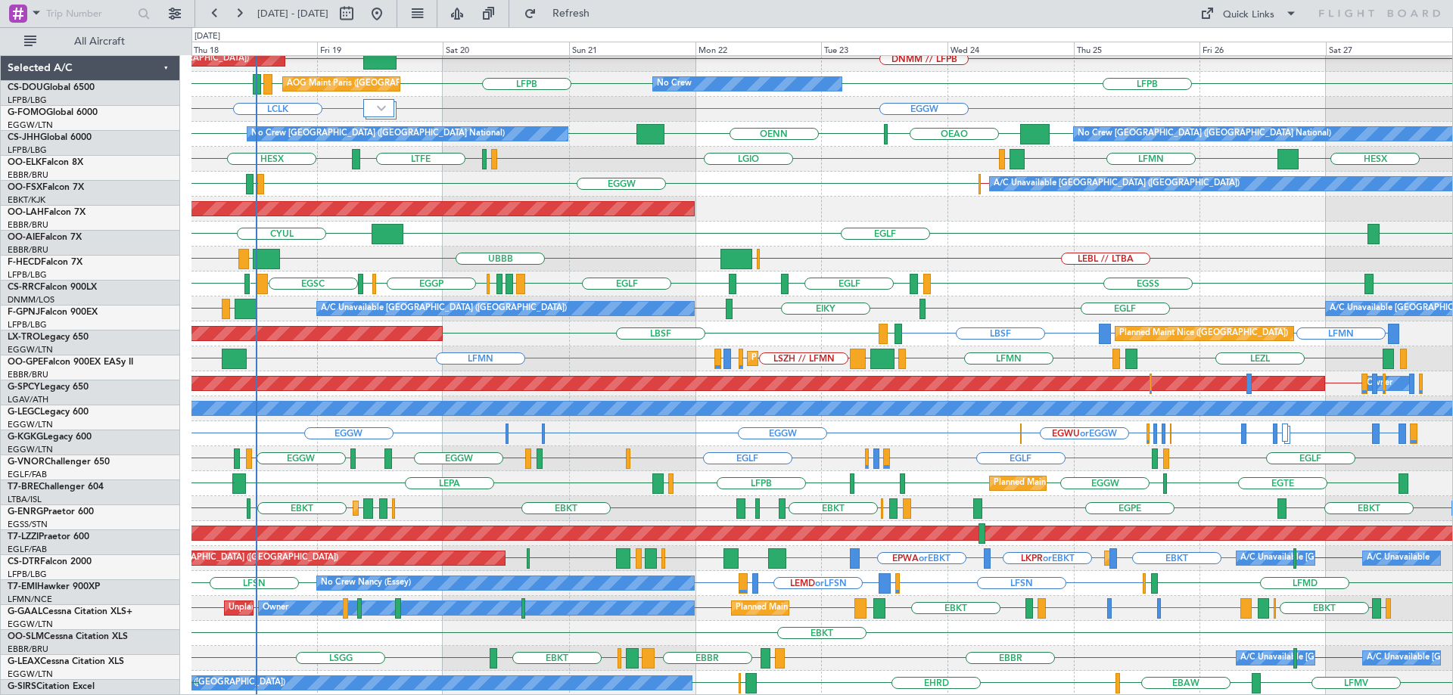
scroll to position [234, 0]
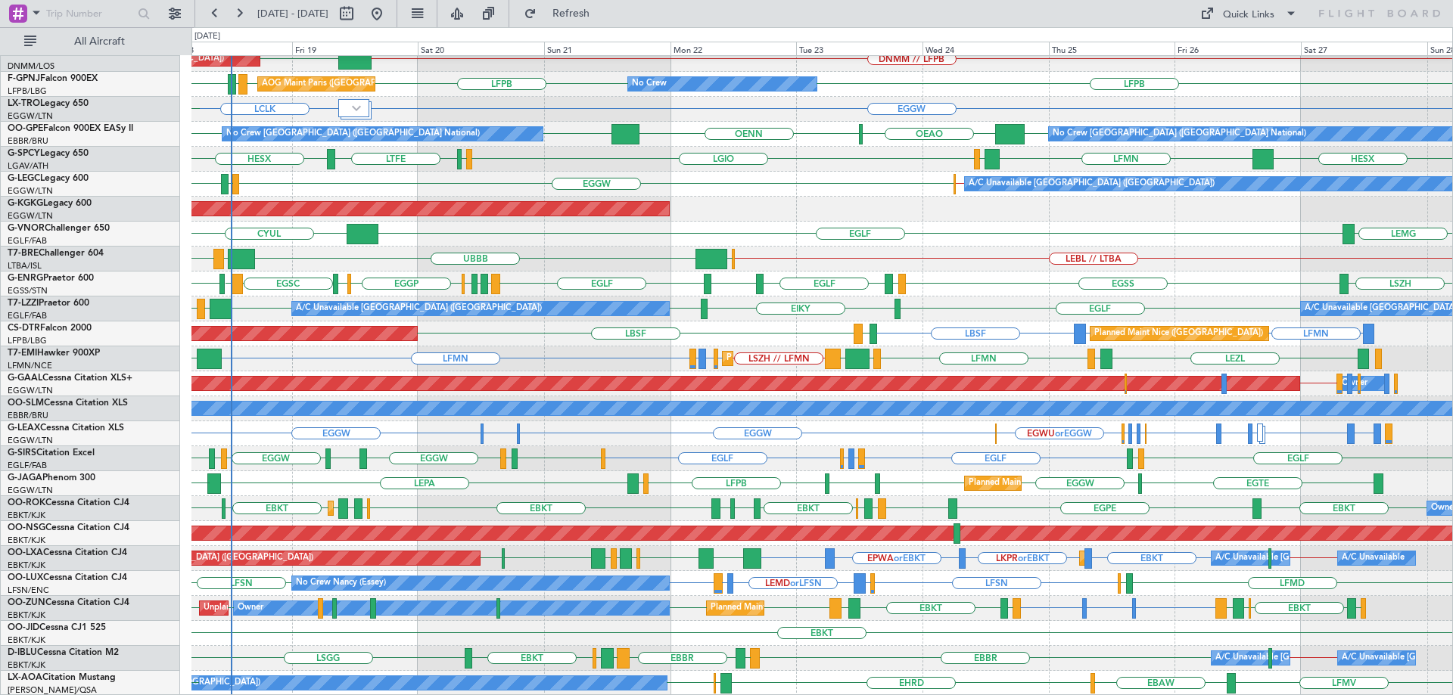
click at [712, 316] on div "LFPB LFMN or LFPB LFPB LFPB LFPB LFPB KSEA LFPB KBOS LIRA LFPB No Crew No Crew …" at bounding box center [821, 259] width 1261 height 874
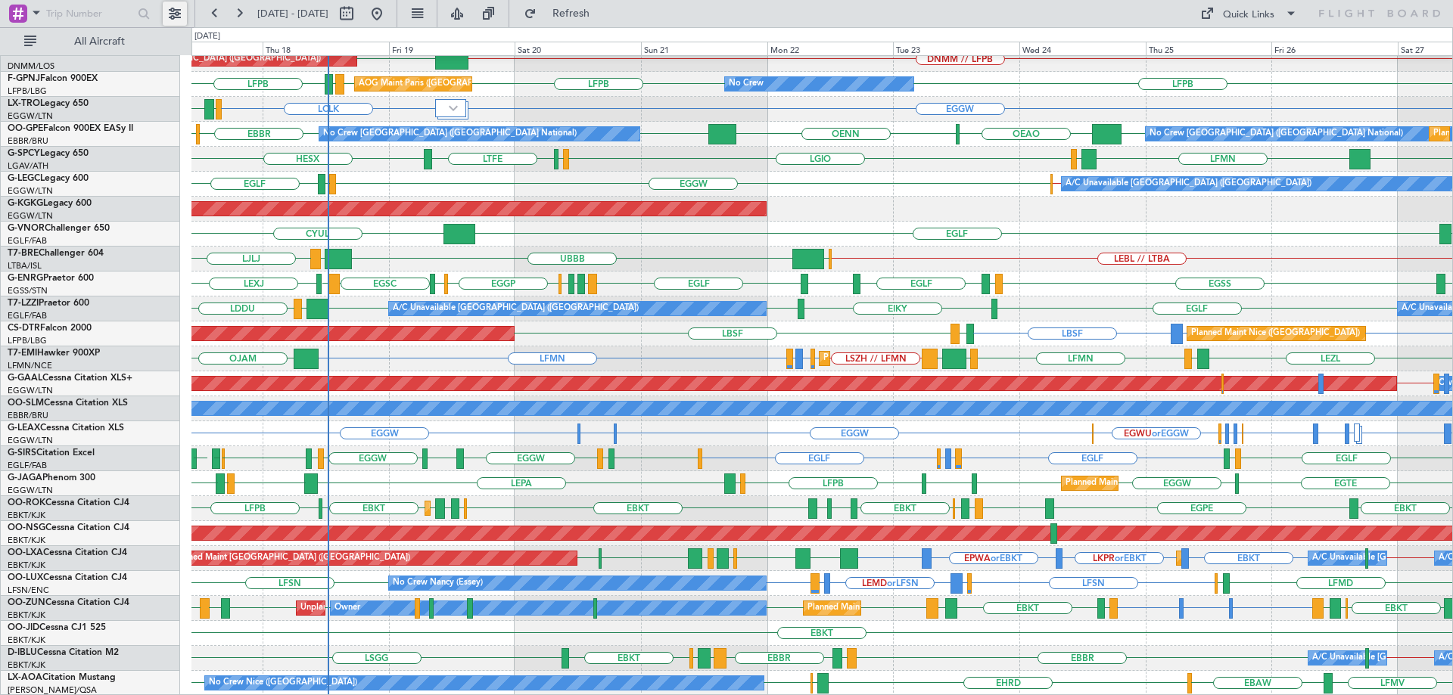
click at [178, 13] on button at bounding box center [175, 14] width 24 height 24
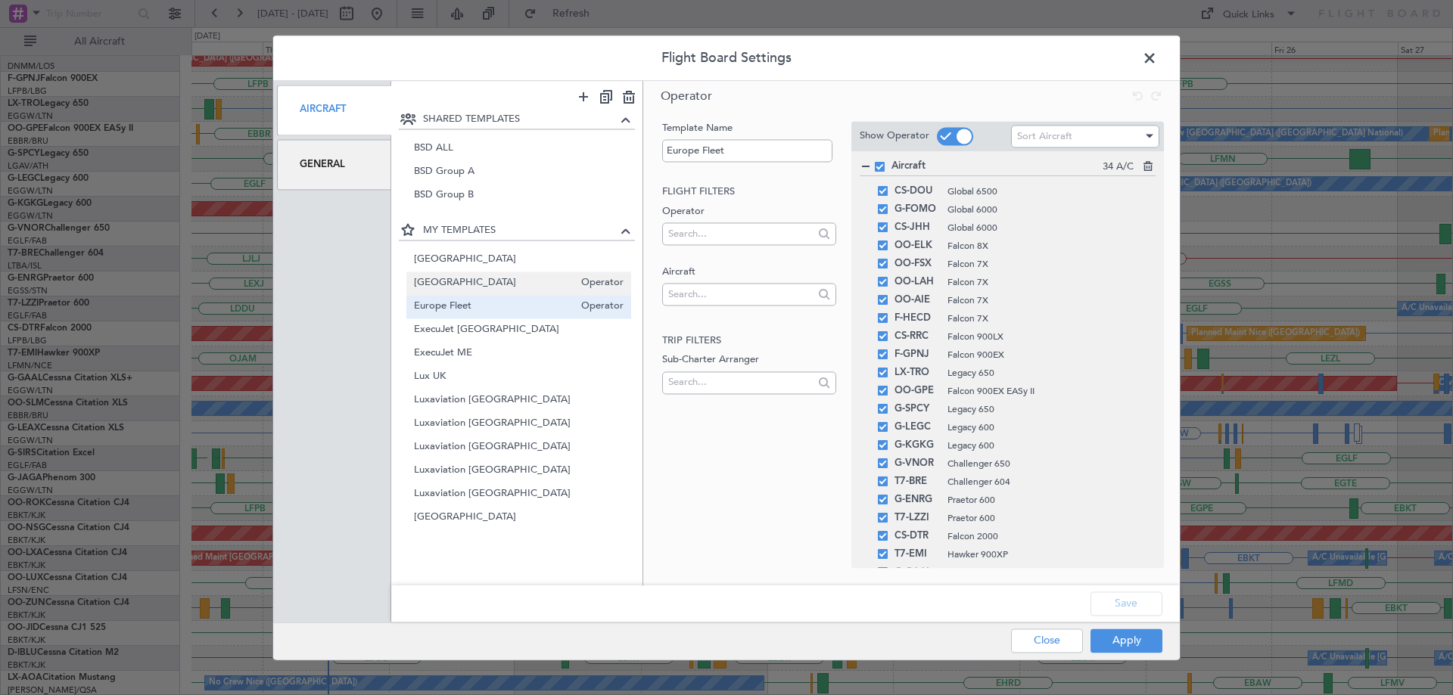
click at [476, 285] on span "[GEOGRAPHIC_DATA]" at bounding box center [494, 283] width 160 height 16
type input "[GEOGRAPHIC_DATA]"
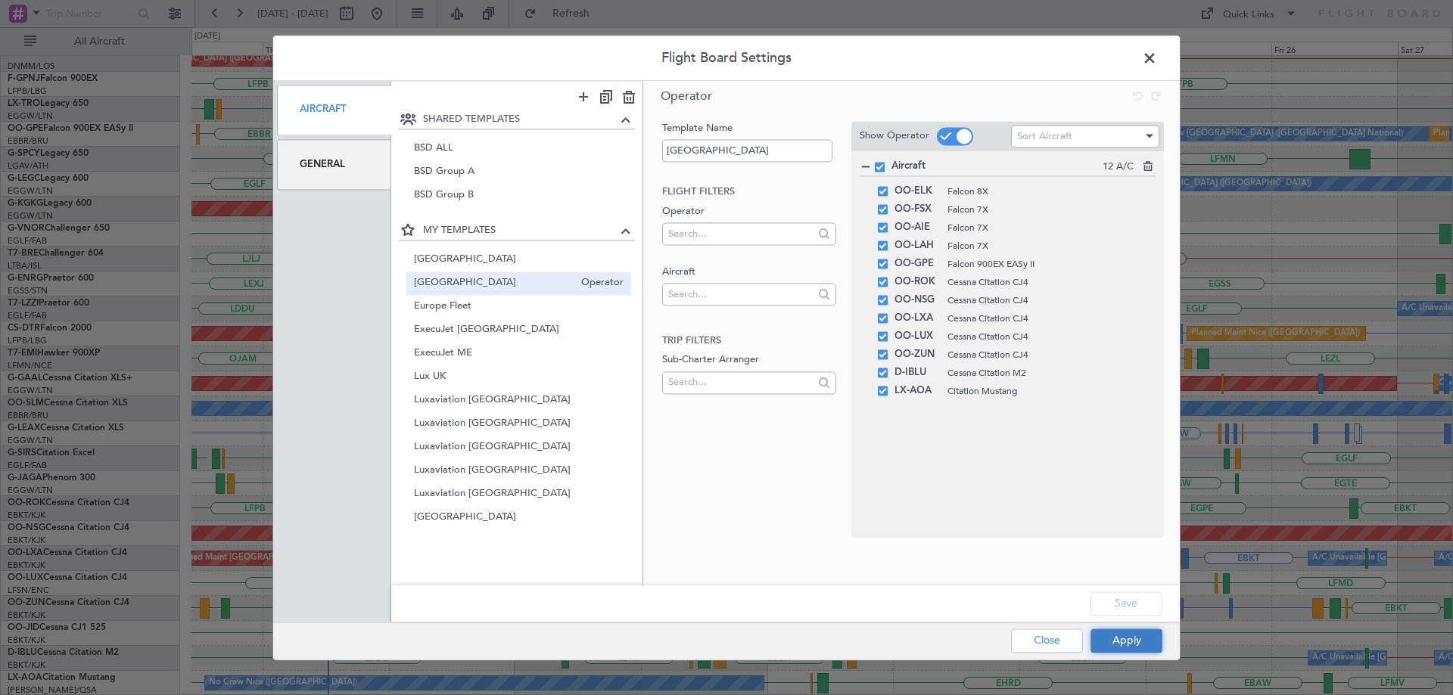
click at [1118, 639] on button "Apply" at bounding box center [1126, 641] width 72 height 24
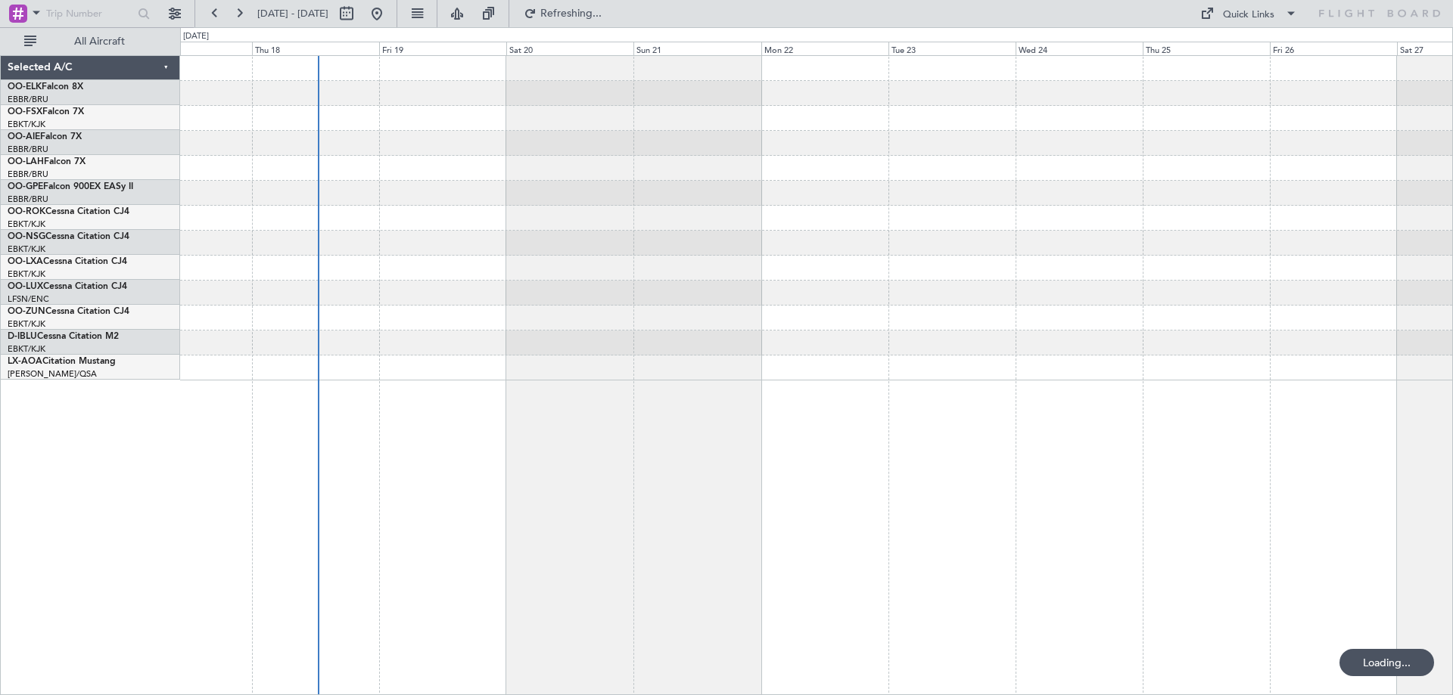
scroll to position [0, 0]
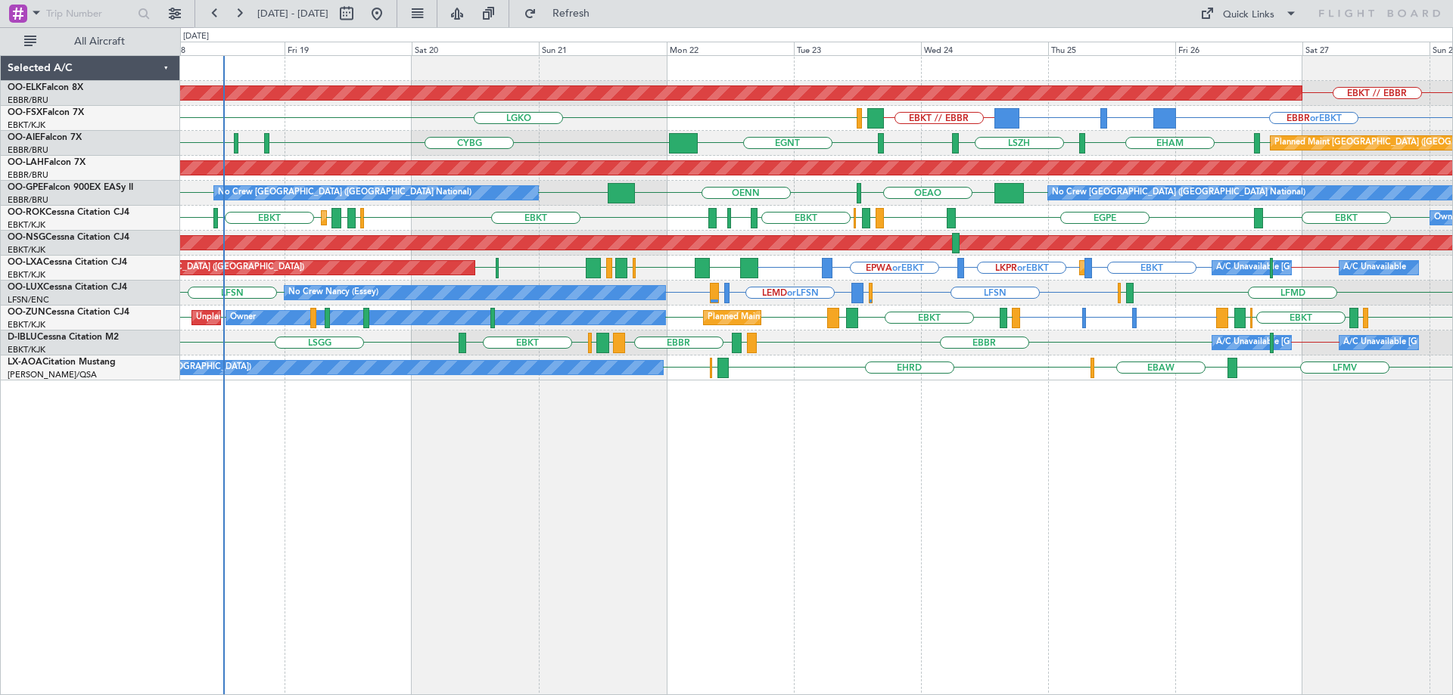
click at [913, 270] on div "Planned Maint Kortrijk-[GEOGRAPHIC_DATA] EBKT // EBBR EBBR or EBKT BGBW or EBKT…" at bounding box center [816, 218] width 1272 height 325
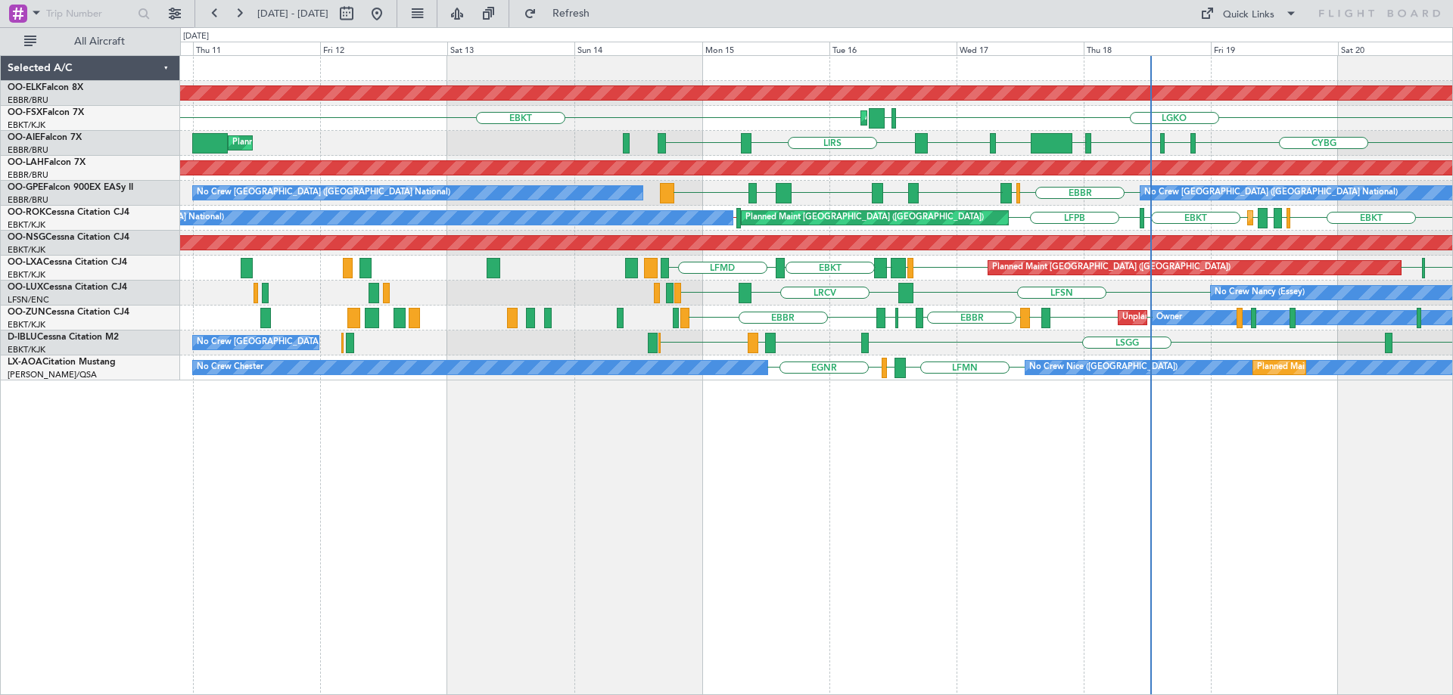
click at [1452, 275] on html "[DATE] - [DATE] Refresh Quick Links All Aircraft Planned Maint [GEOGRAPHIC_DATA…" at bounding box center [726, 347] width 1453 height 695
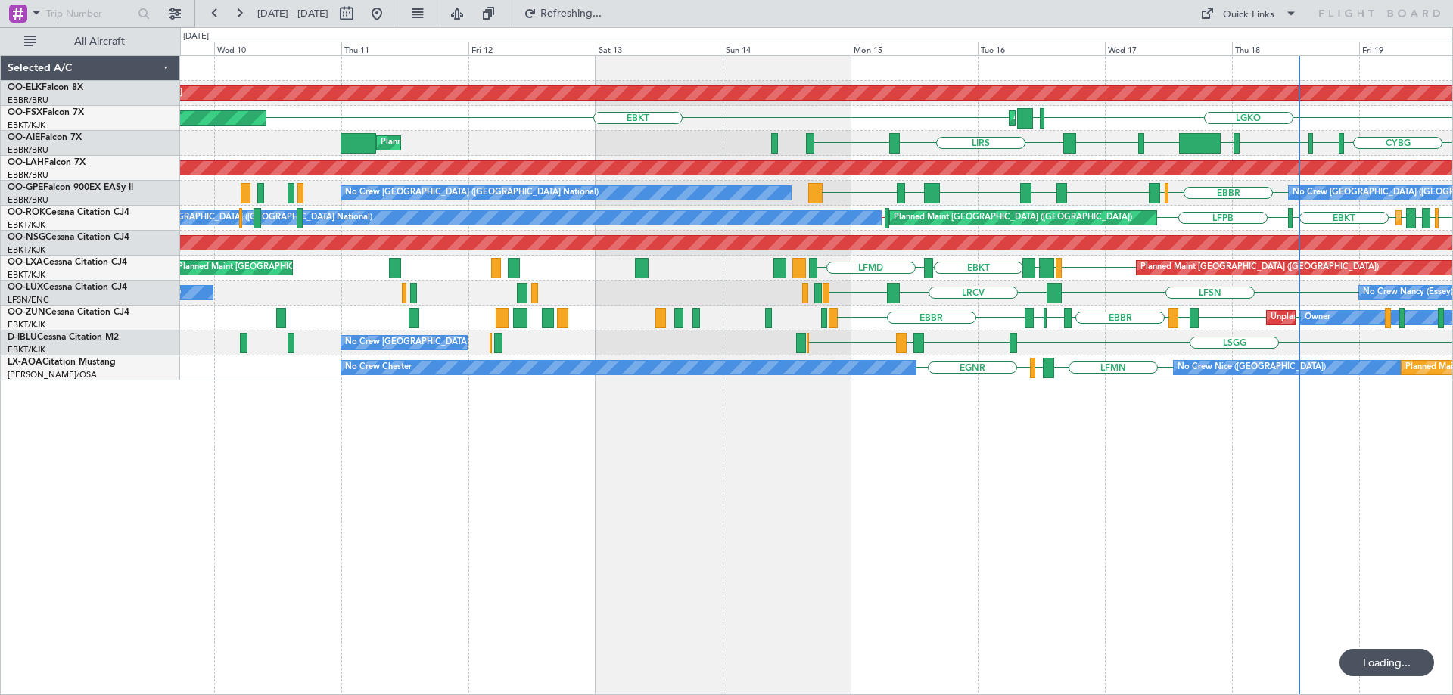
click at [353, 249] on div "Planned Maint Kortrijk-[GEOGRAPHIC_DATA] Planned Maint [GEOGRAPHIC_DATA]-[GEOGR…" at bounding box center [816, 218] width 1272 height 325
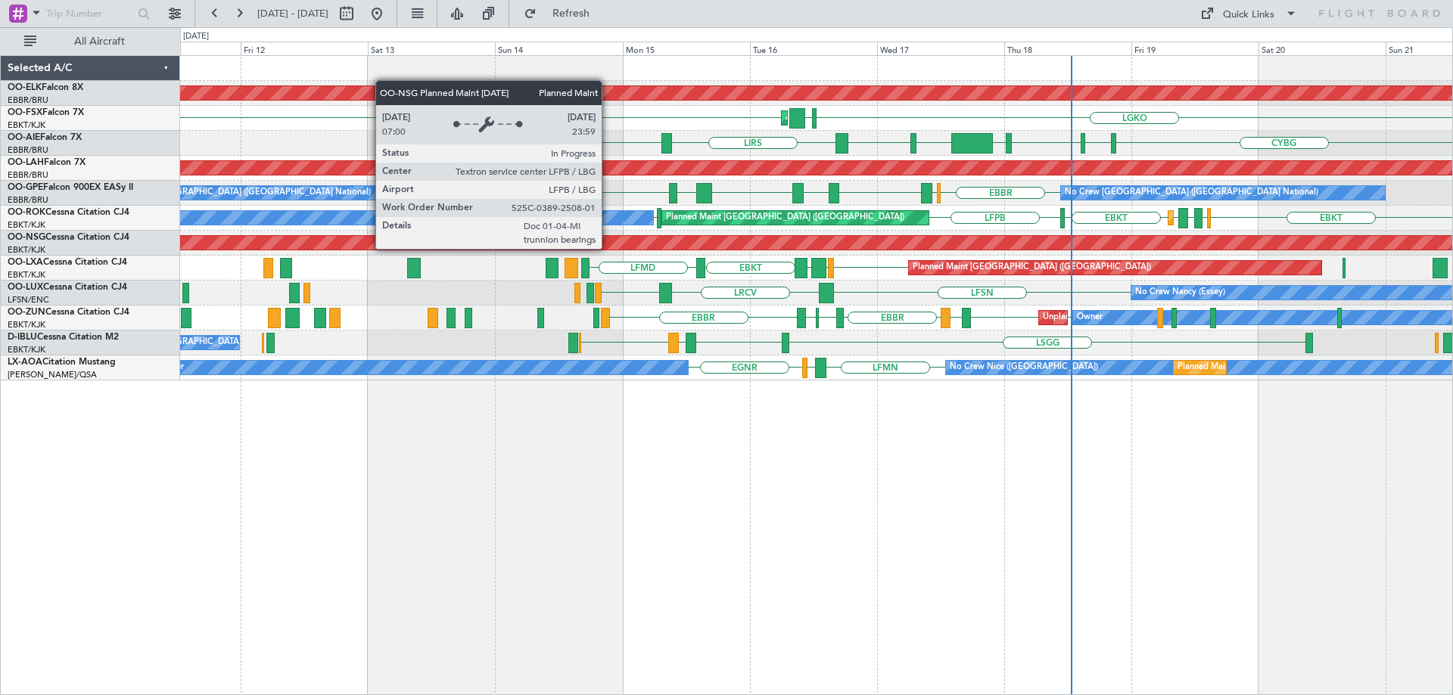
click at [484, 244] on div "Planned Maint [GEOGRAPHIC_DATA] ([GEOGRAPHIC_DATA])" at bounding box center [783, 243] width 3748 height 14
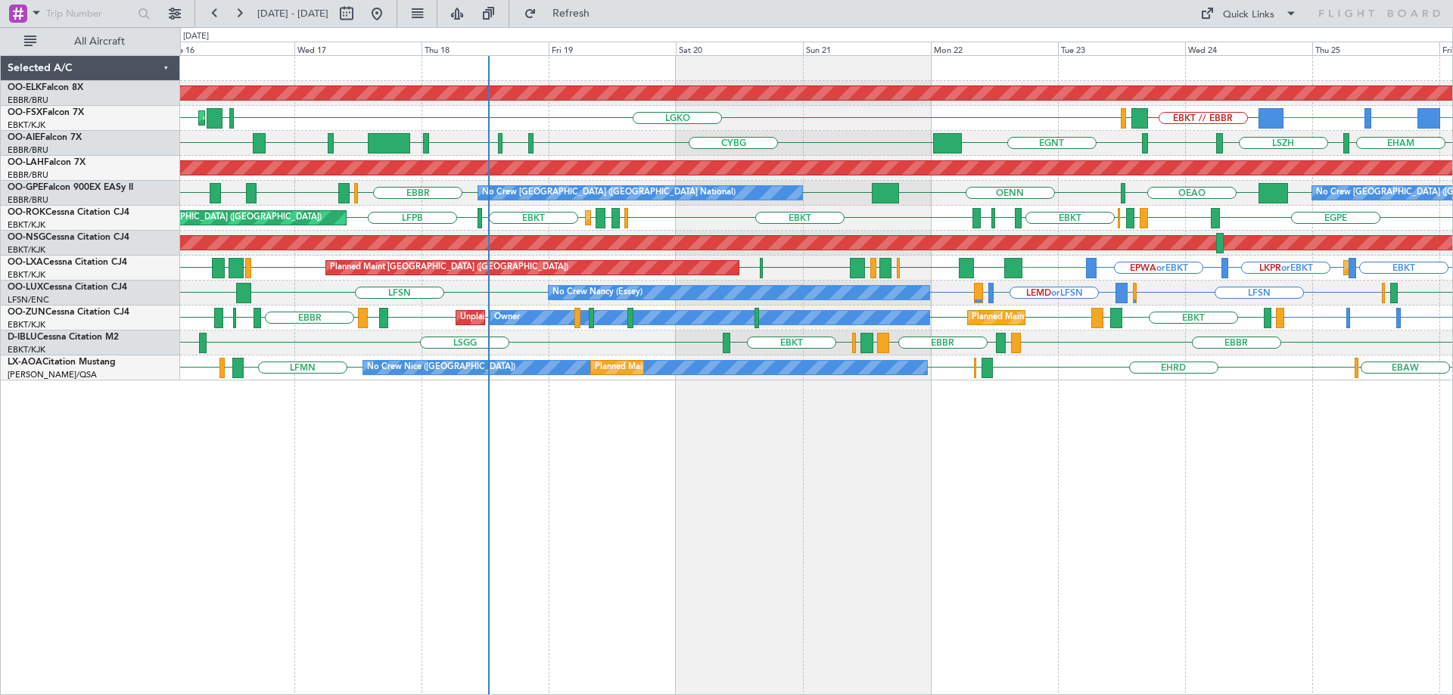
click at [894, 225] on div "Planned Maint Kortrijk-[GEOGRAPHIC_DATA] Planned Maint [GEOGRAPHIC_DATA] ([GEOG…" at bounding box center [816, 218] width 1272 height 25
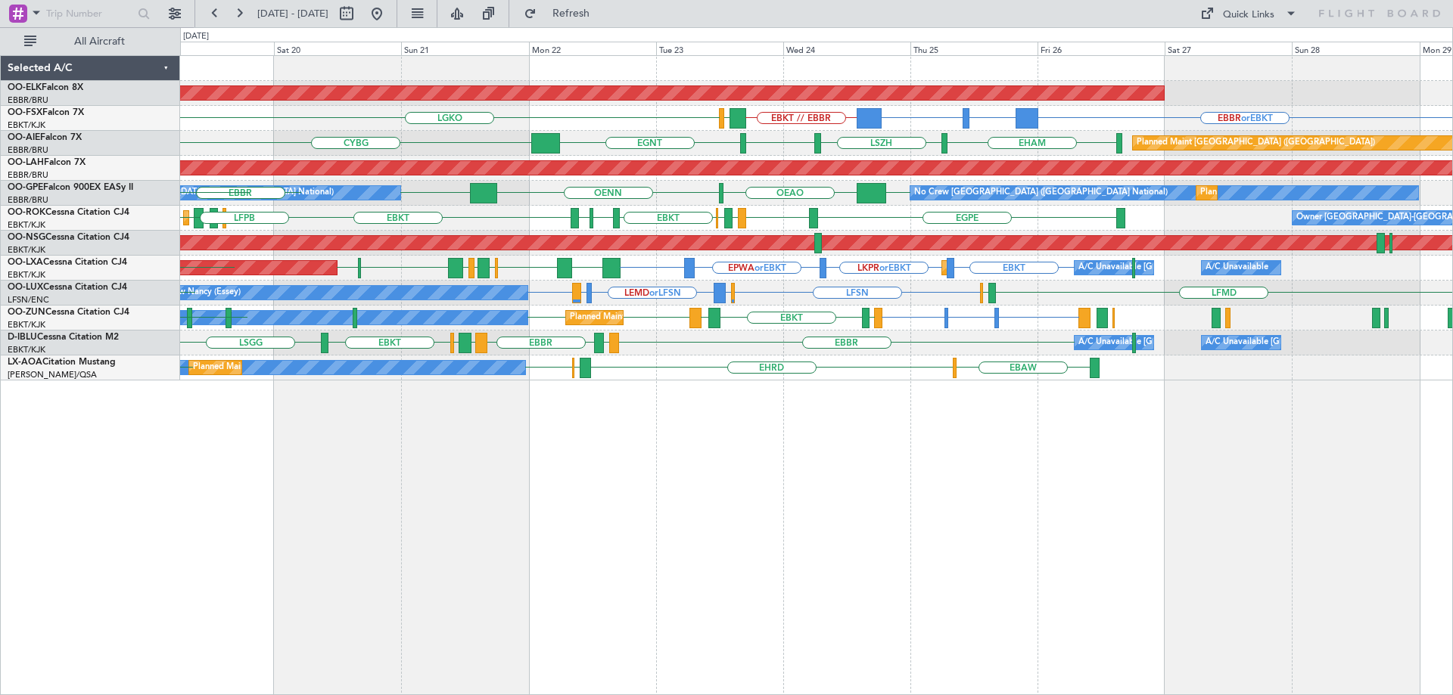
click at [836, 232] on div "Planned Maint Kortrijk-[GEOGRAPHIC_DATA] EBBR or EBKT BGBW or EBKT BGGH or EBKT…" at bounding box center [816, 218] width 1272 height 325
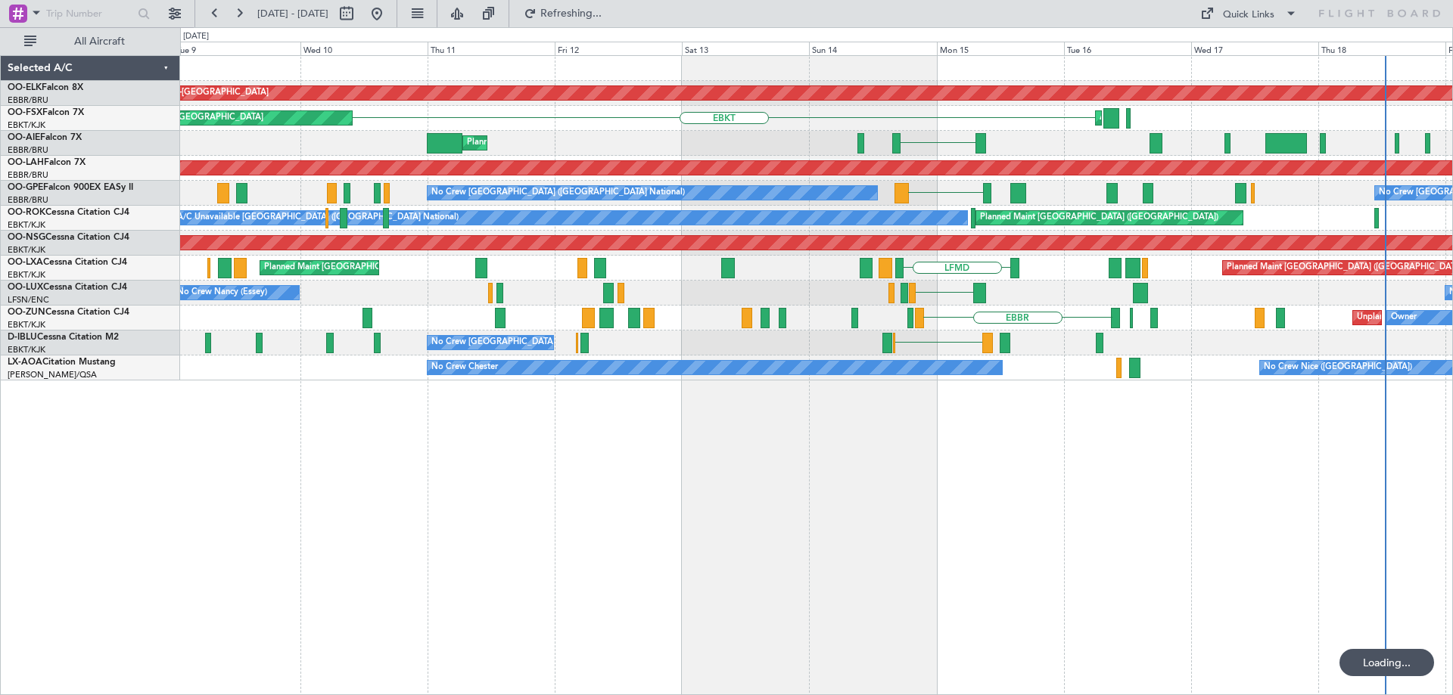
click at [494, 285] on div "Planned Maint Kortrijk-[GEOGRAPHIC_DATA] Planned Maint [GEOGRAPHIC_DATA]-[GEOGR…" at bounding box center [816, 218] width 1272 height 325
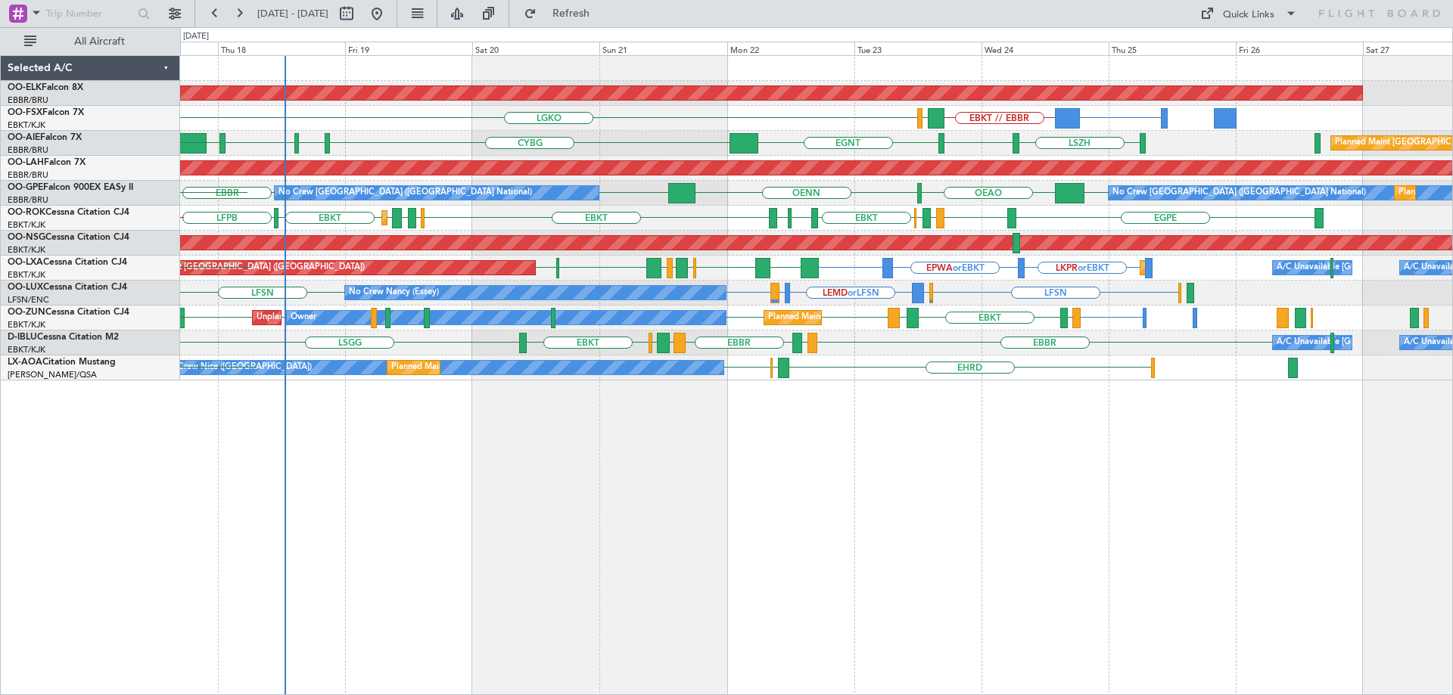
click at [838, 308] on div "Planned Maint Kortrijk-[GEOGRAPHIC_DATA] BGGH or EBKT EBKT // EBBR LGAV LGKO LG…" at bounding box center [816, 218] width 1272 height 325
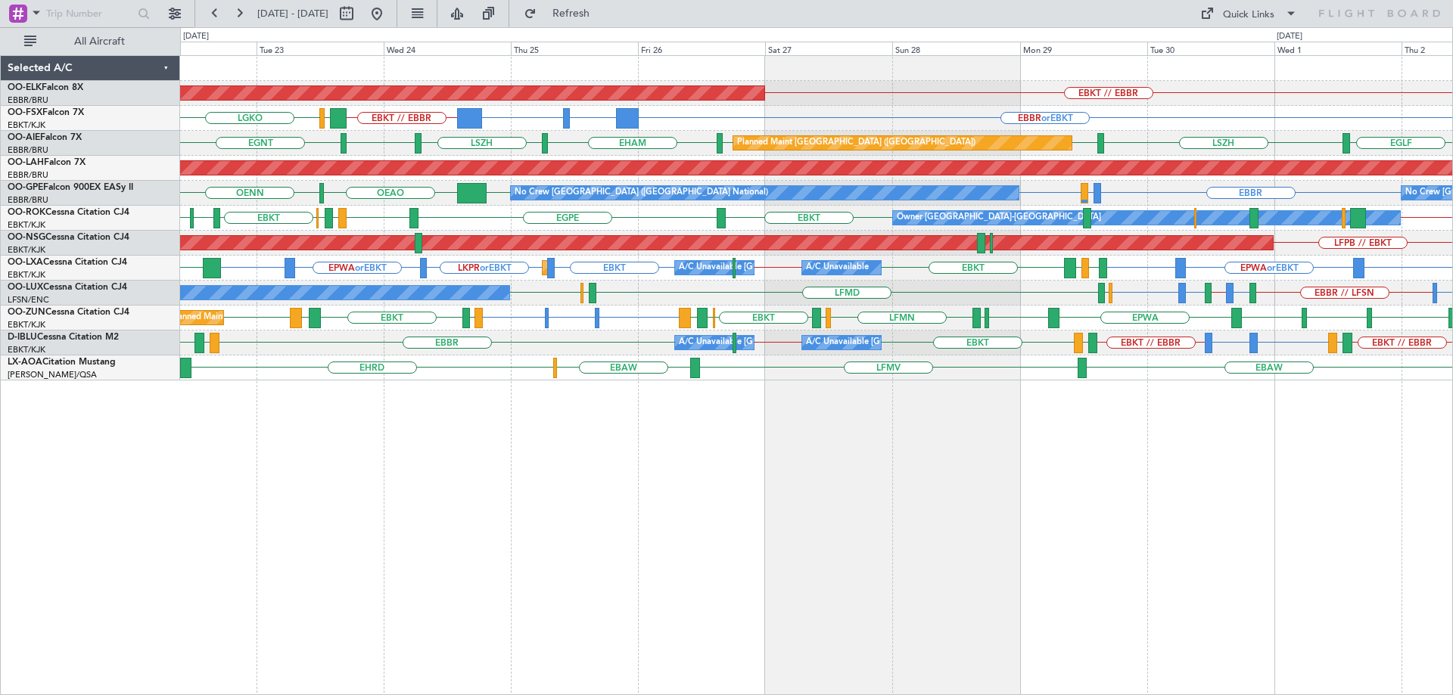
click at [573, 298] on div "Planned Maint Kortrijk-[GEOGRAPHIC_DATA] EBKT // EBBR EBBR or EBKT BGBW or EBKT…" at bounding box center [816, 218] width 1272 height 325
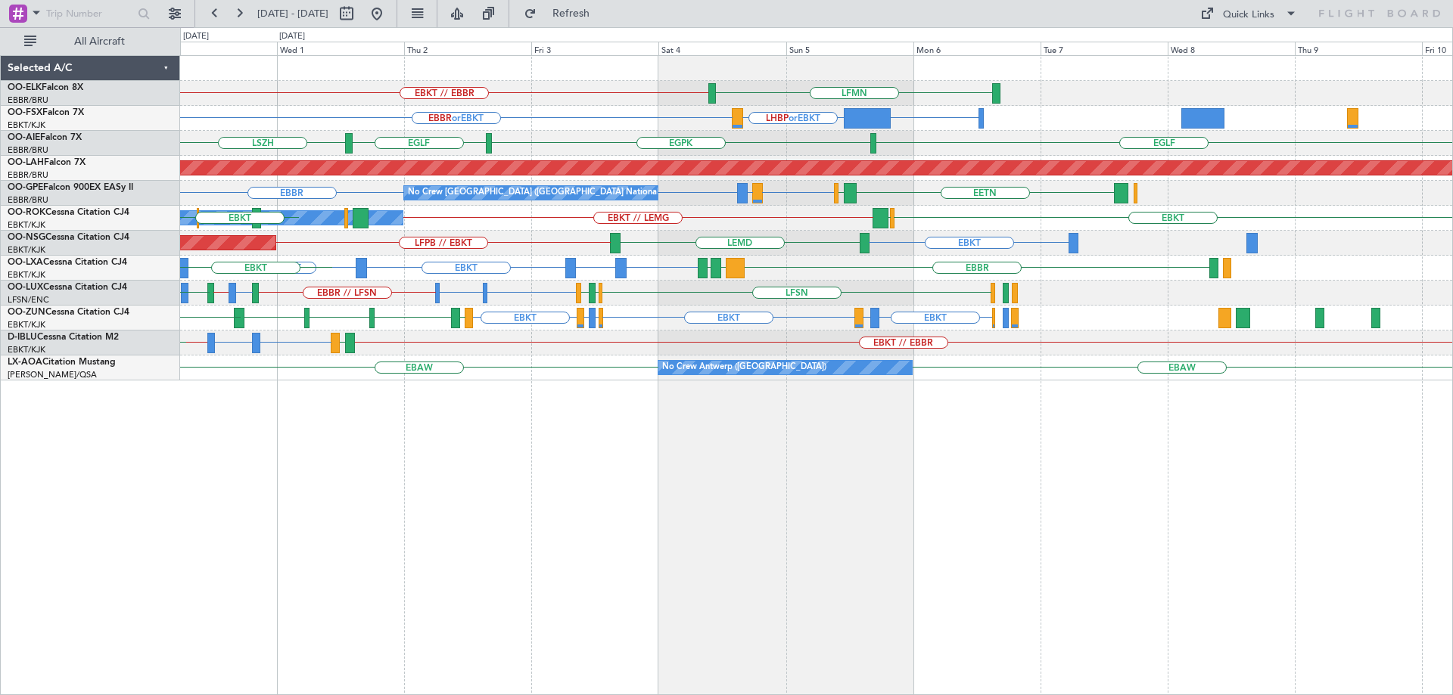
click at [577, 260] on div "EBKT // EBBR LFMN EBBR or EBKT KPVD or EBKT LHBP or EBKT [GEOGRAPHIC_DATA] [GEO…" at bounding box center [816, 218] width 1272 height 325
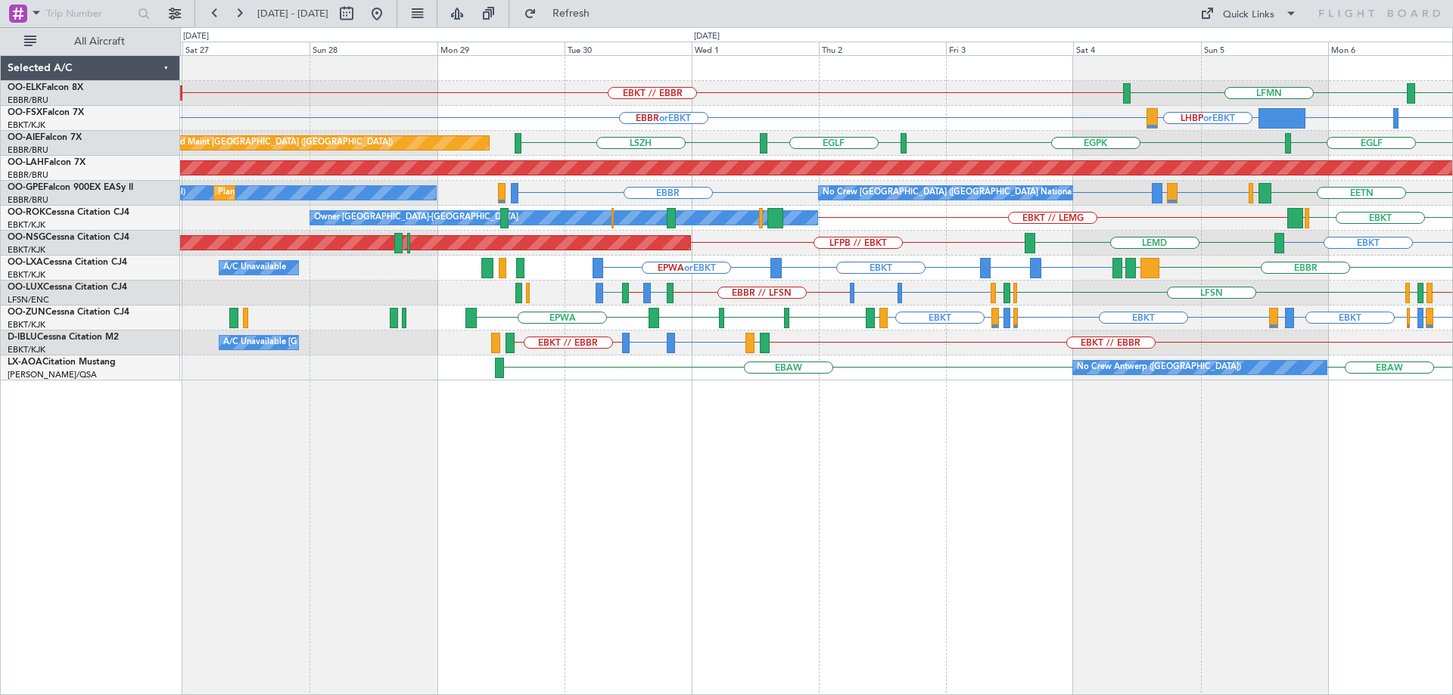
click at [1069, 253] on div "Planned Maint [GEOGRAPHIC_DATA] ([GEOGRAPHIC_DATA]) EBKT LEMD LFPB // EBKT EPWA…" at bounding box center [816, 243] width 1272 height 25
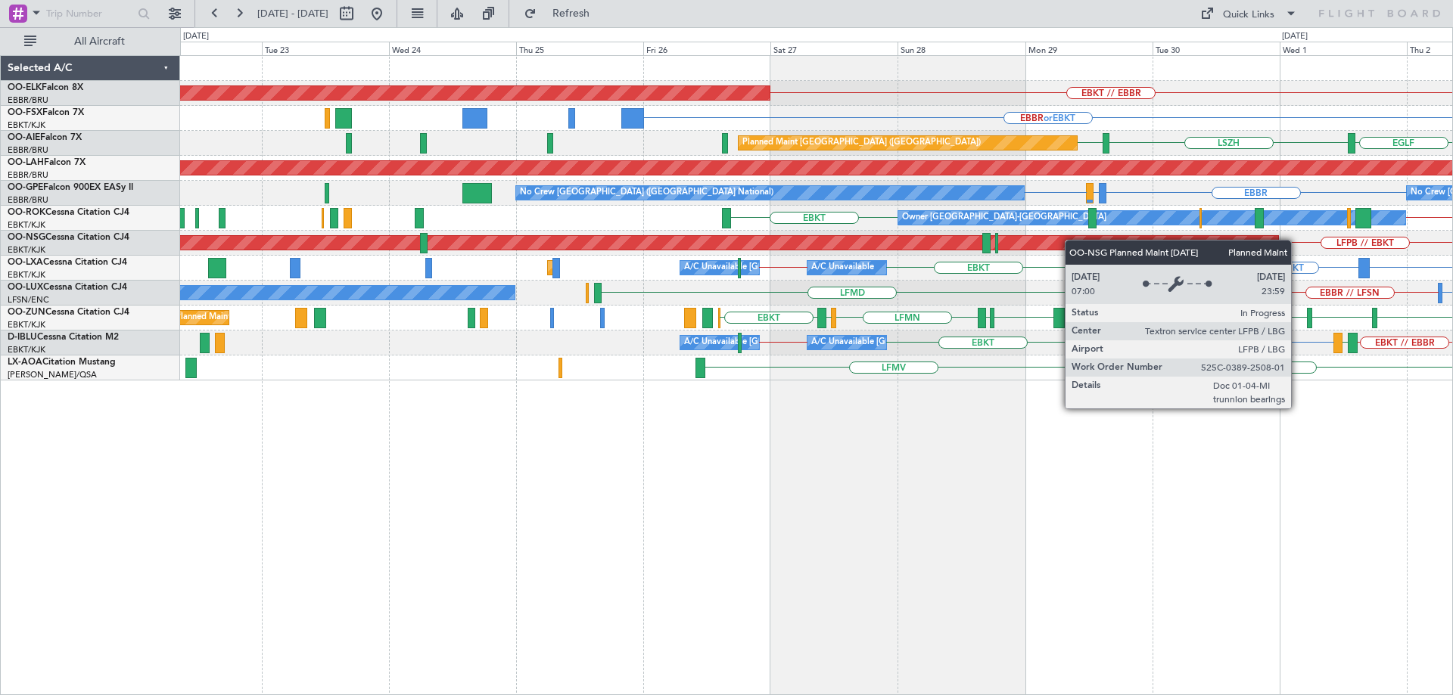
click at [1089, 237] on div "EBKT // EBBR Planned Maint [GEOGRAPHIC_DATA]-[GEOGRAPHIC_DATA] LFMN EBBR or EBK…" at bounding box center [816, 218] width 1272 height 325
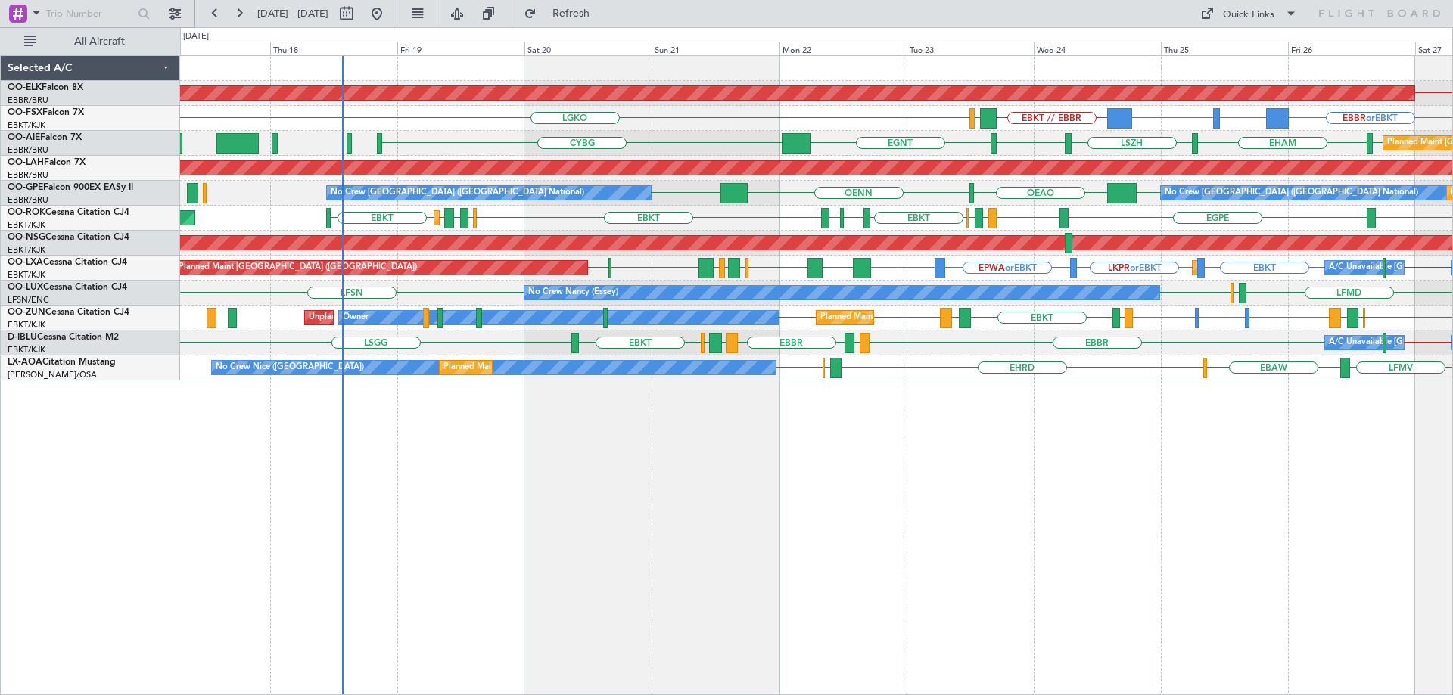
click at [714, 278] on div "Planned Maint Kortrijk-[GEOGRAPHIC_DATA] EBKT // EBBR BGBW or EBKT BGGH or EBKT…" at bounding box center [816, 218] width 1272 height 325
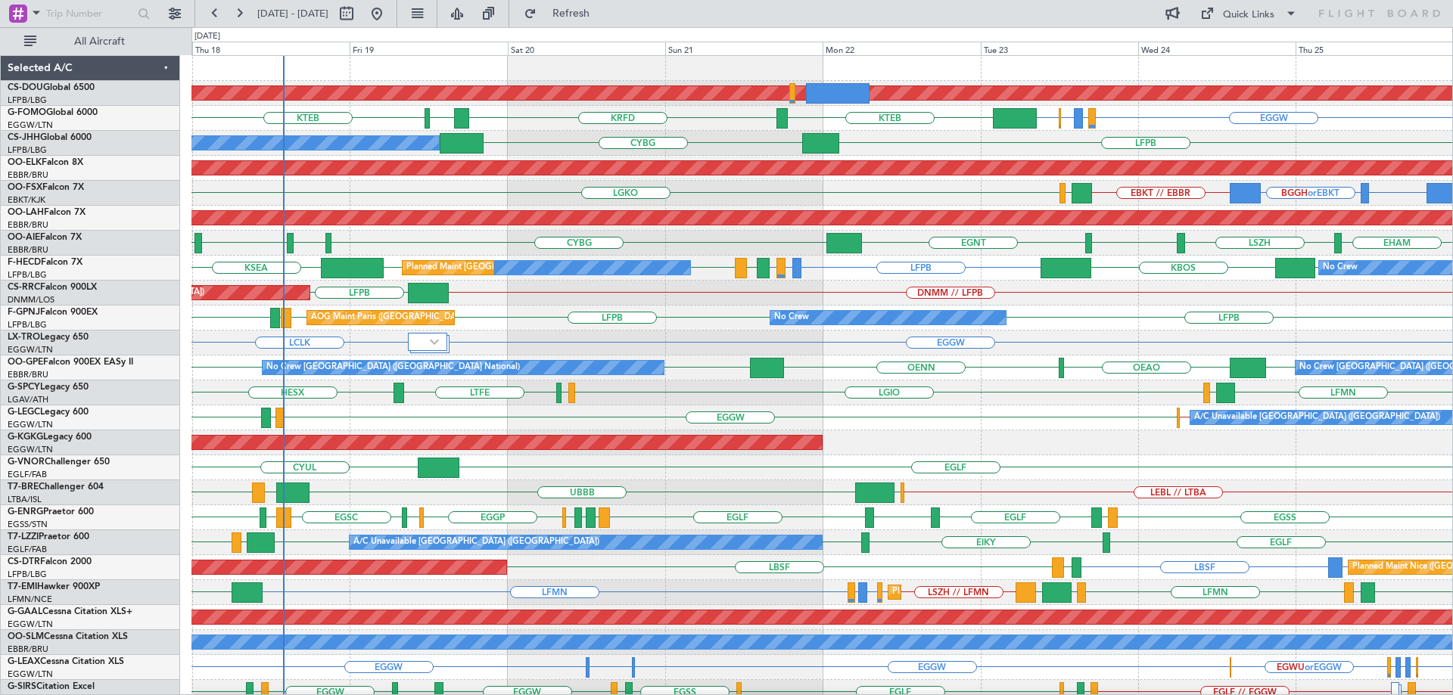
click at [779, 258] on div "Planned Maint London (Biggin Hill) EGGW EGPD or EGGW EGWU or EGGW EGGW KTEB KRF…" at bounding box center [821, 493] width 1261 height 874
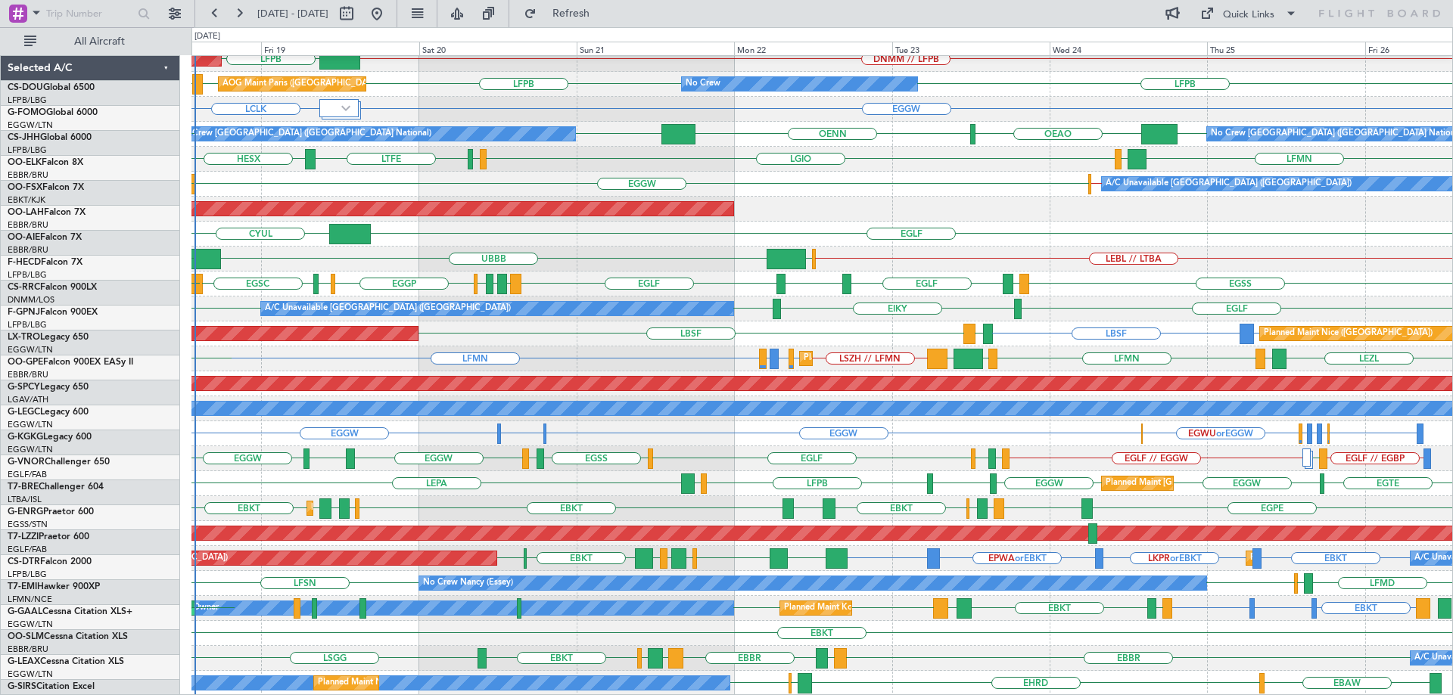
scroll to position [234, 0]
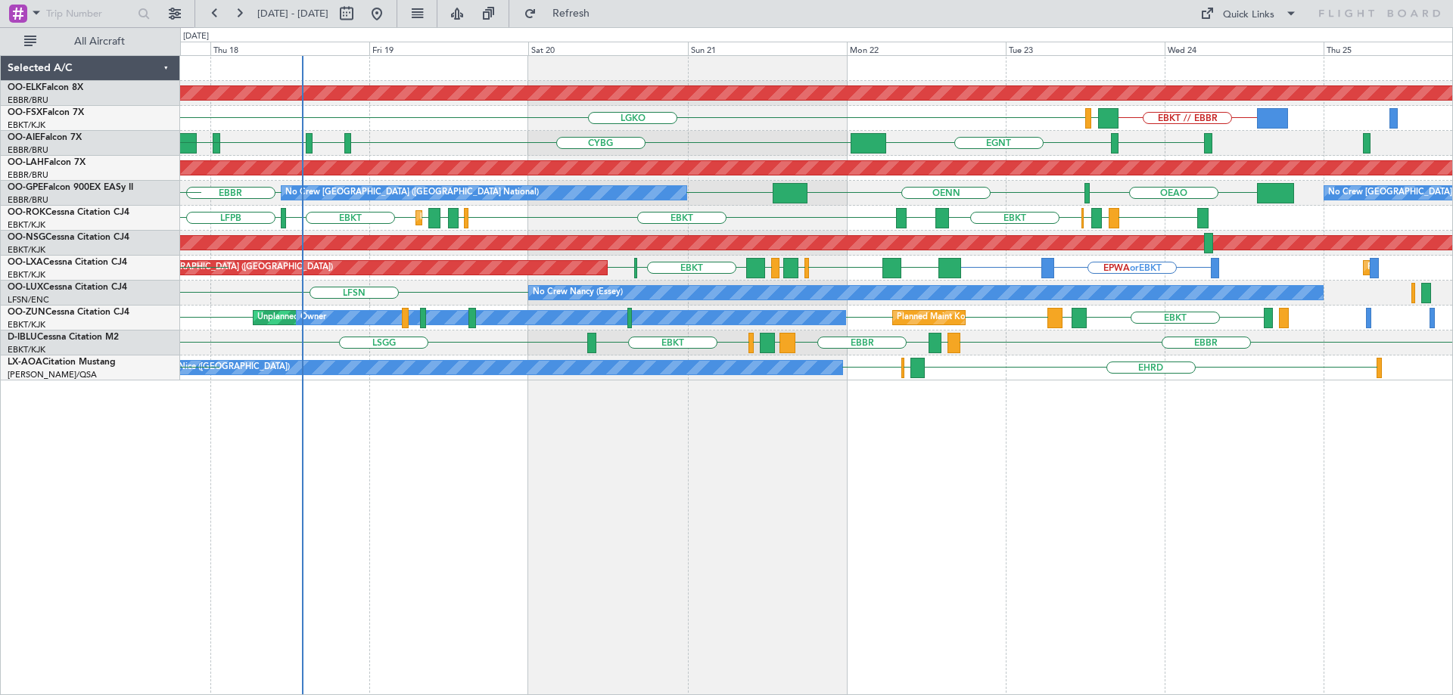
click at [648, 413] on div "Planned Maint Kortrijk-[GEOGRAPHIC_DATA] EBKT // EBBR LGKO LGAV LGAV LGAV AOG M…" at bounding box center [816, 375] width 1273 height 640
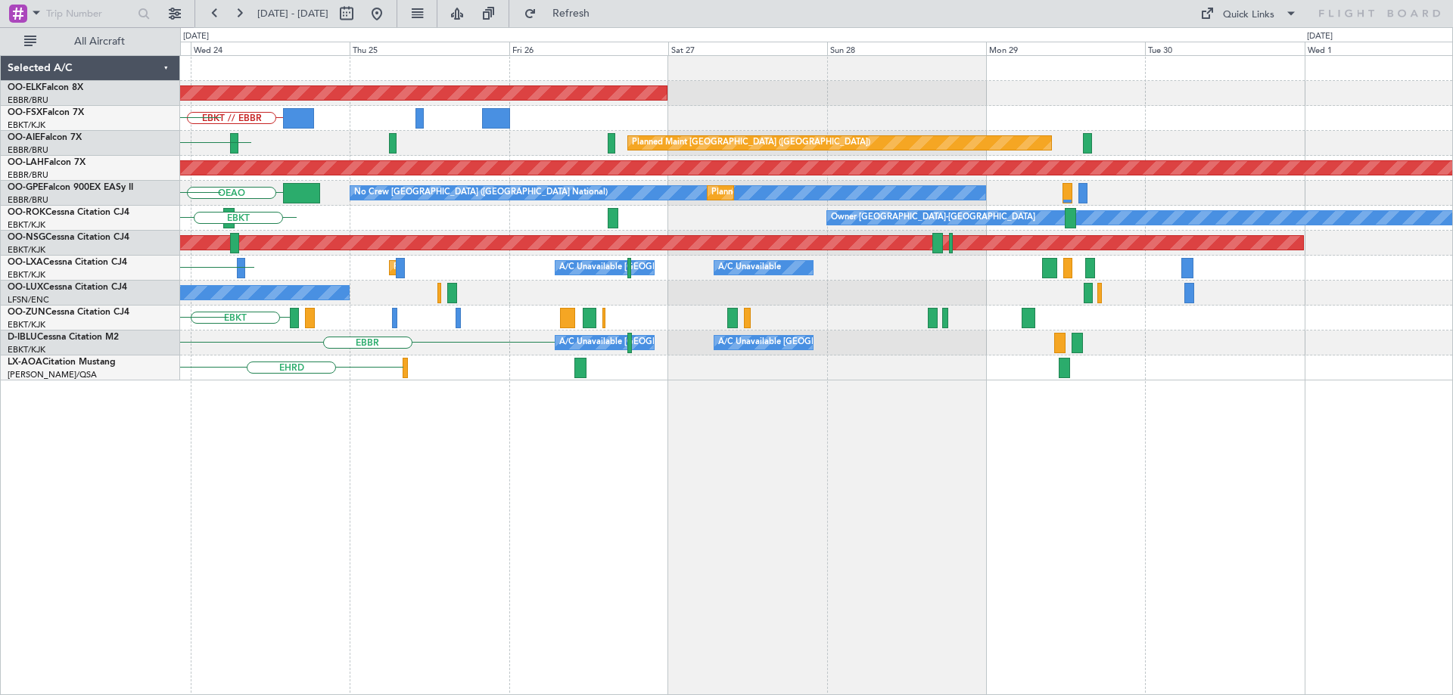
click at [594, 329] on div "Planned Maint Kortrijk-[GEOGRAPHIC_DATA] EBKT // EBBR LGAV LGKO [GEOGRAPHIC_DAT…" at bounding box center [816, 218] width 1272 height 325
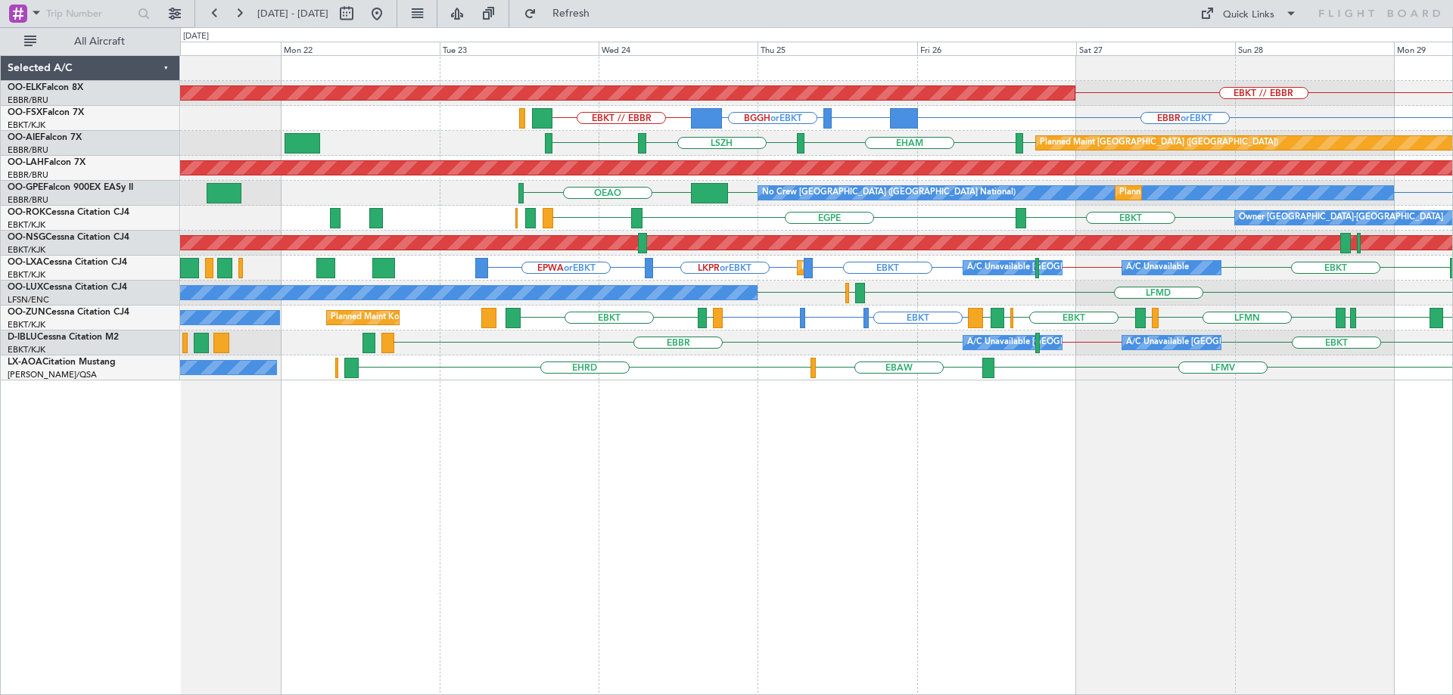
click at [1452, 275] on html "[DATE] - [DATE] Refresh Quick Links All Aircraft EBKT // EBBR Planned Maint [GE…" at bounding box center [726, 347] width 1453 height 695
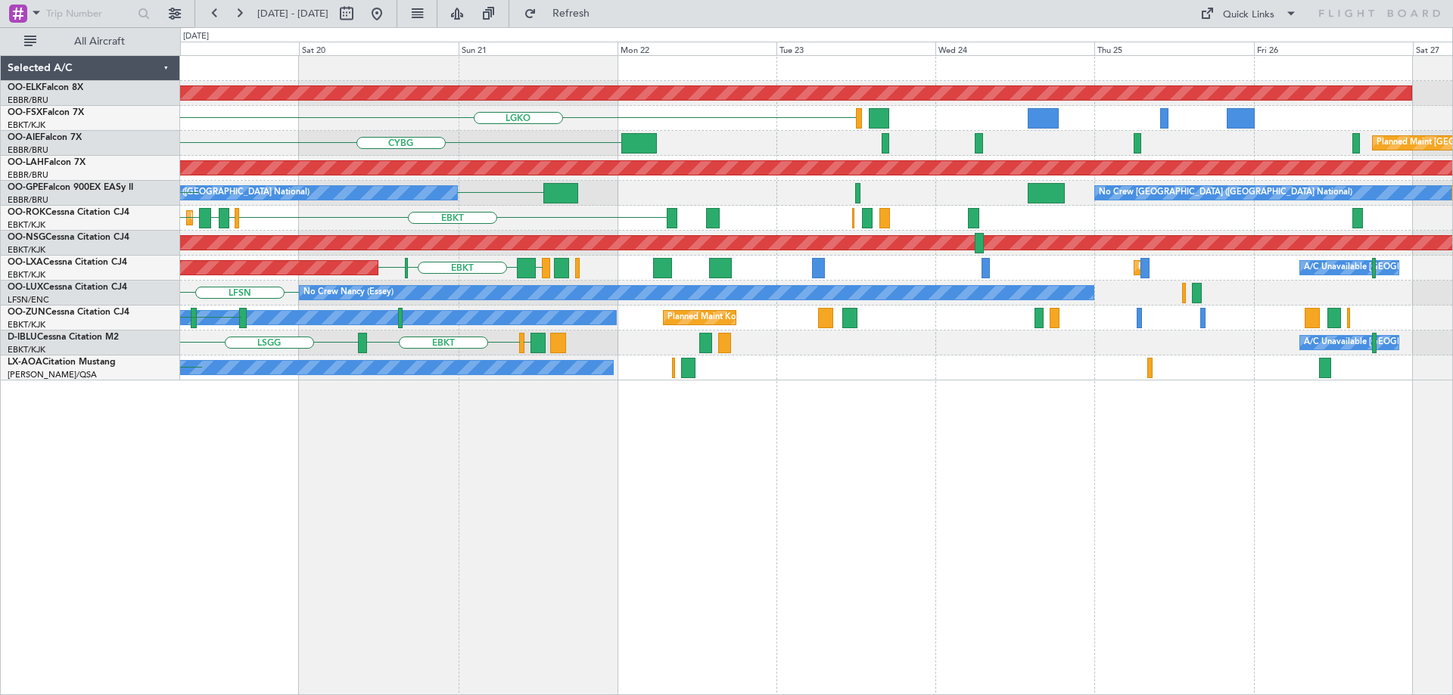
click at [866, 234] on div "Planned Maint [GEOGRAPHIC_DATA] ([GEOGRAPHIC_DATA])" at bounding box center [816, 243] width 1272 height 25
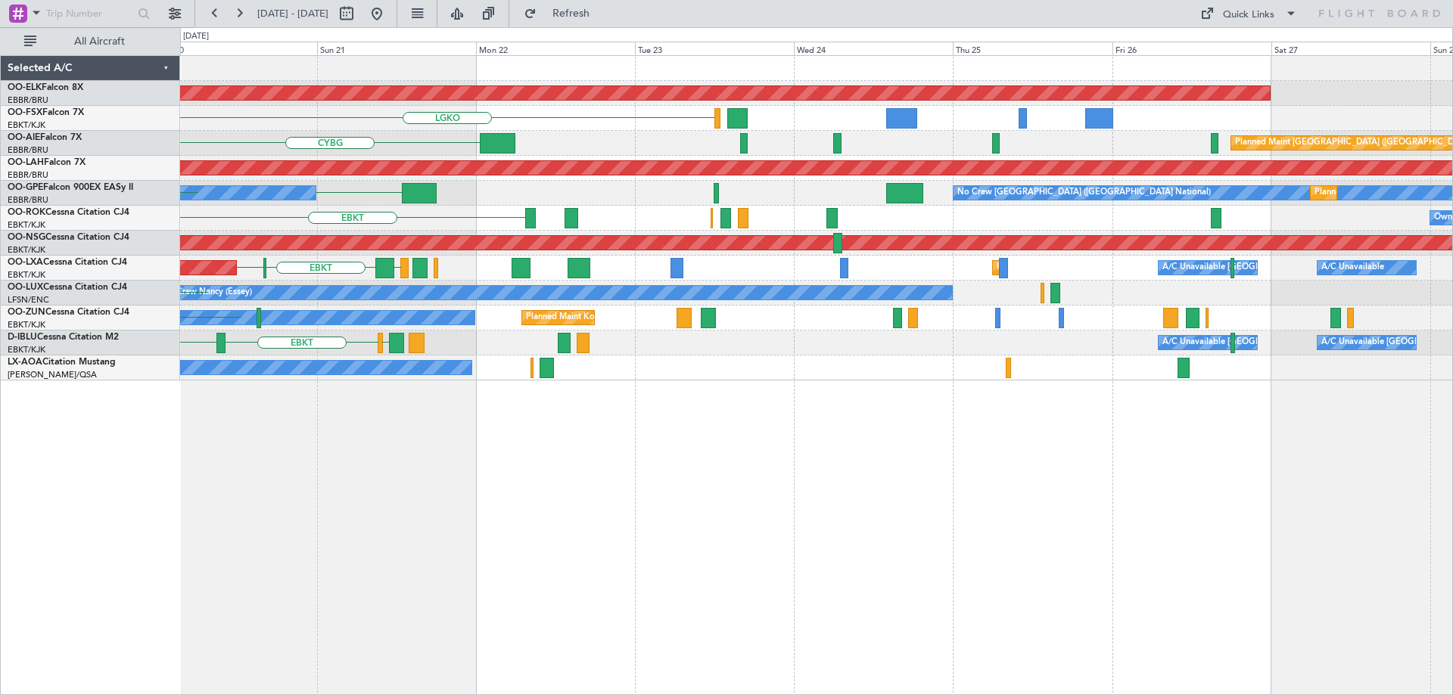
click at [1053, 233] on div "Planned Maint [GEOGRAPHIC_DATA] ([GEOGRAPHIC_DATA])" at bounding box center [816, 243] width 1272 height 25
